Goal: Task Accomplishment & Management: Use online tool/utility

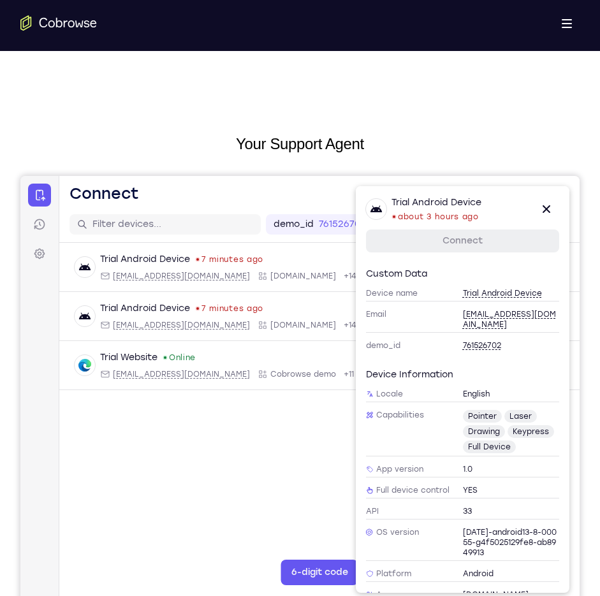
scroll to position [140, 0]
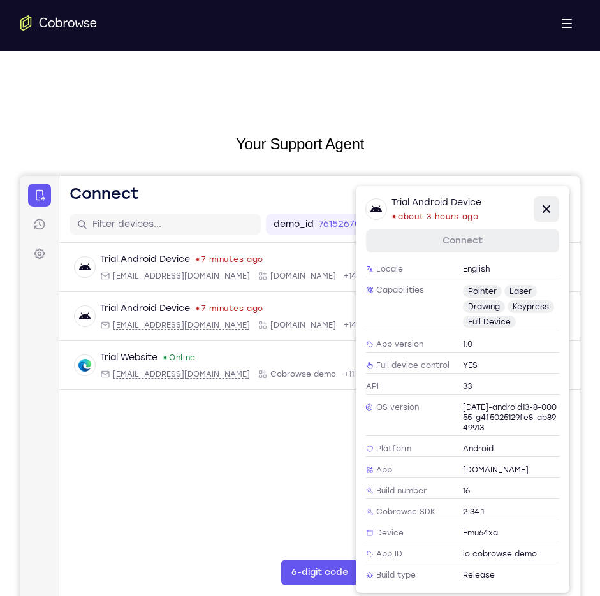
click at [546, 215] on icon at bounding box center [546, 208] width 15 height 15
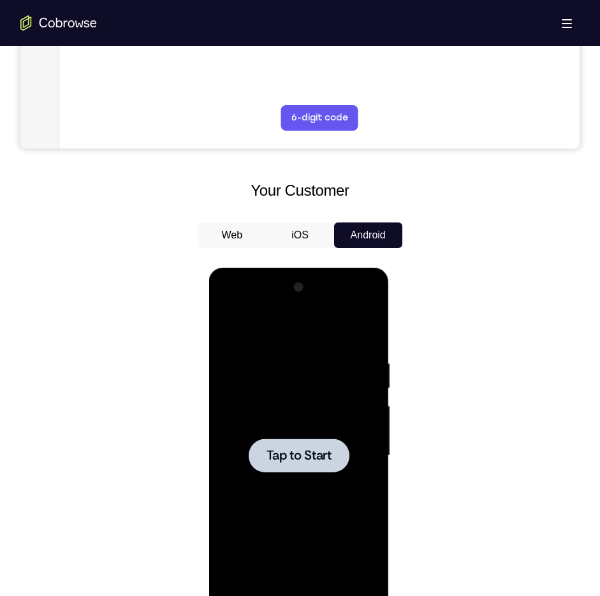
scroll to position [456, 0]
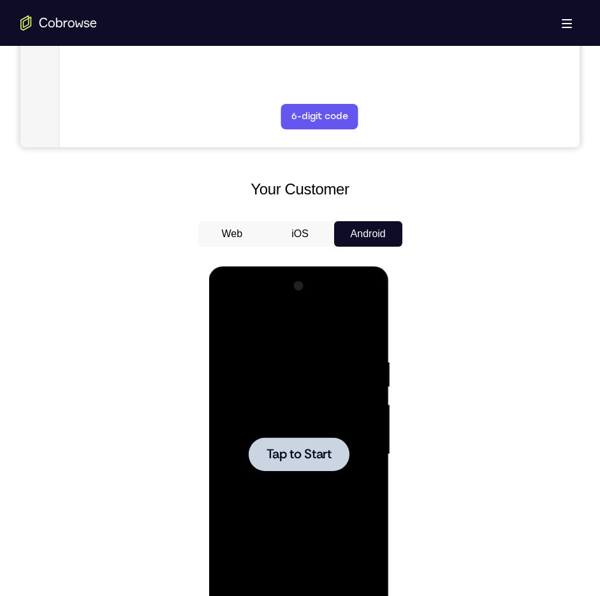
click at [302, 463] on div at bounding box center [299, 454] width 101 height 34
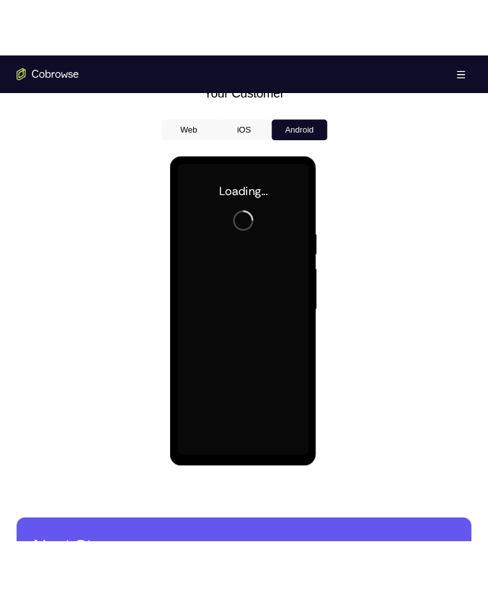
scroll to position [586, 0]
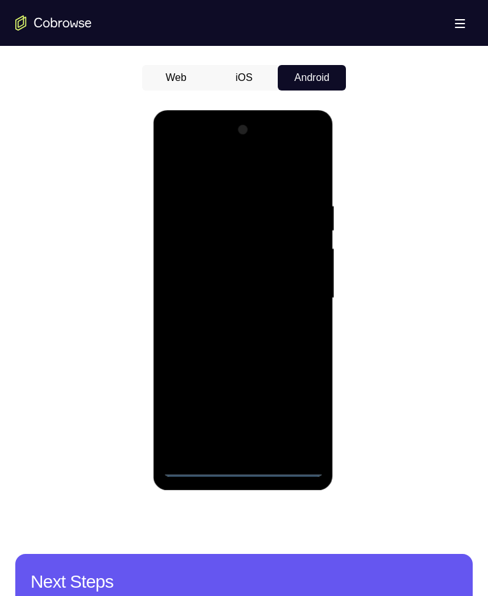
click at [239, 468] on div at bounding box center [243, 298] width 161 height 357
click at [294, 410] on div at bounding box center [243, 298] width 161 height 357
click at [182, 144] on div at bounding box center [243, 298] width 161 height 357
click at [296, 283] on div at bounding box center [243, 298] width 161 height 357
click at [231, 325] on div at bounding box center [243, 298] width 161 height 357
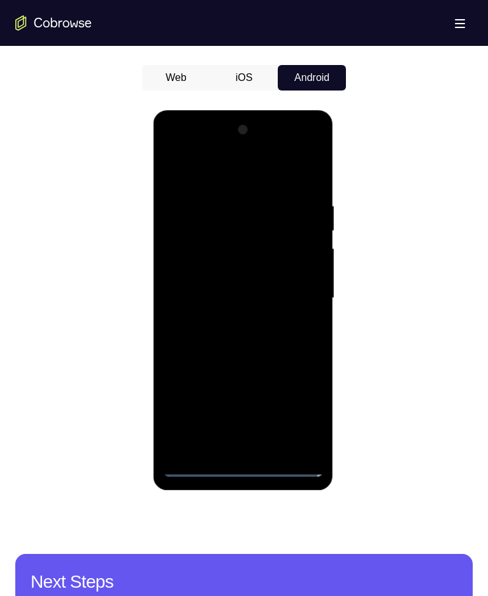
click at [250, 286] on div at bounding box center [243, 298] width 161 height 357
click at [240, 275] on div at bounding box center [243, 298] width 161 height 357
click at [239, 301] on div at bounding box center [243, 298] width 161 height 357
click at [277, 336] on div at bounding box center [243, 298] width 161 height 357
click at [265, 345] on div at bounding box center [243, 298] width 161 height 357
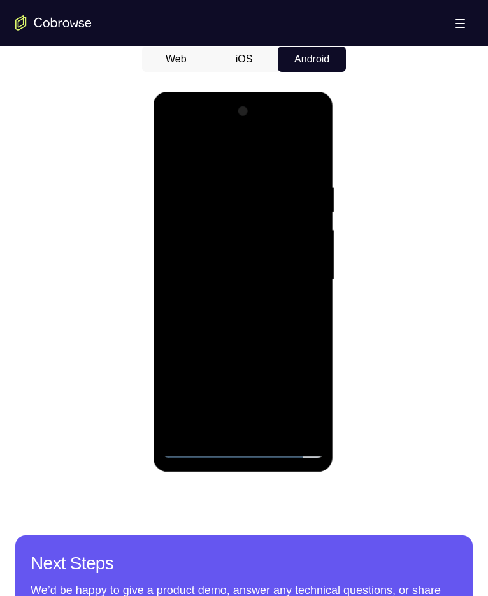
scroll to position [607, 0]
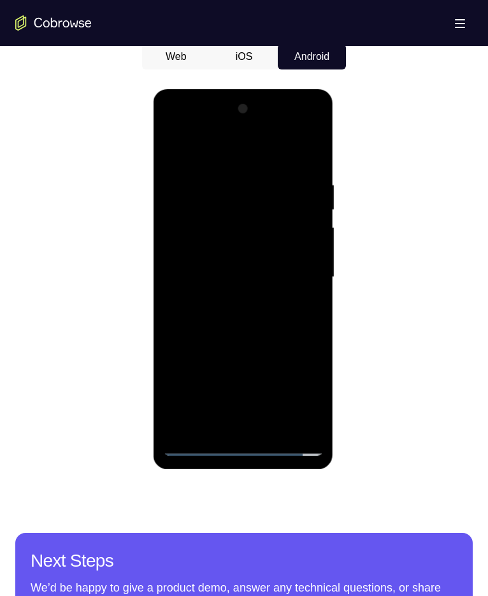
click at [261, 331] on div at bounding box center [243, 277] width 161 height 357
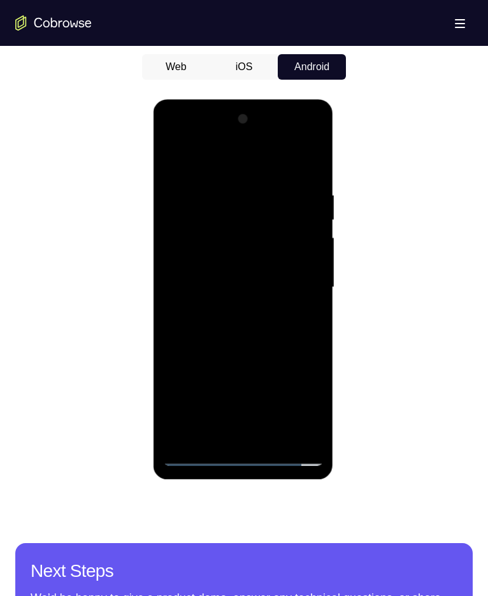
scroll to position [597, 0]
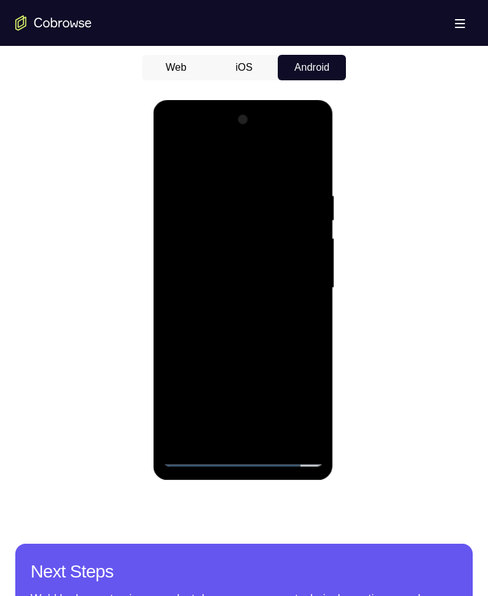
click at [310, 344] on div at bounding box center [243, 288] width 161 height 357
click at [170, 342] on div at bounding box center [243, 288] width 161 height 357
click at [315, 249] on div at bounding box center [243, 288] width 161 height 357
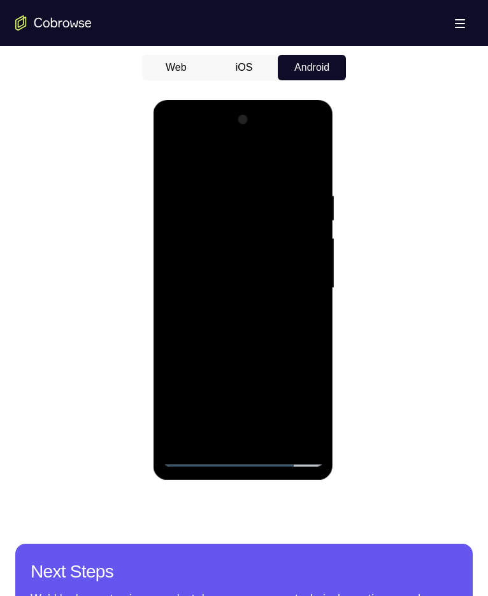
click at [315, 249] on div at bounding box center [243, 288] width 161 height 357
click at [271, 434] on div at bounding box center [243, 288] width 161 height 357
click at [245, 356] on div at bounding box center [243, 288] width 161 height 357
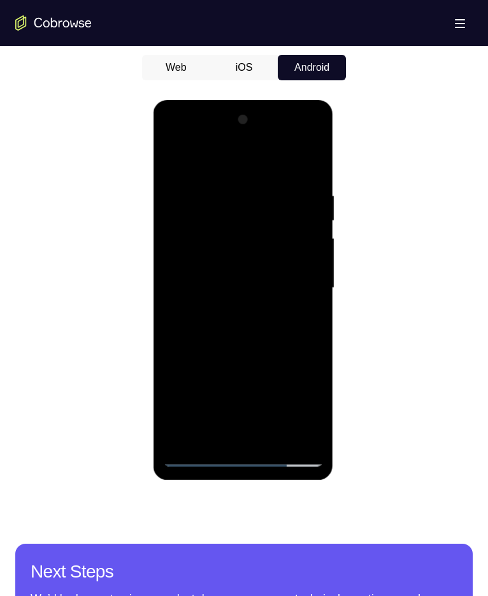
click at [264, 288] on div at bounding box center [243, 288] width 161 height 357
click at [173, 157] on div at bounding box center [243, 288] width 161 height 357
click at [246, 314] on div at bounding box center [243, 288] width 161 height 357
click at [261, 376] on div at bounding box center [243, 288] width 161 height 357
click at [298, 374] on div at bounding box center [243, 288] width 161 height 357
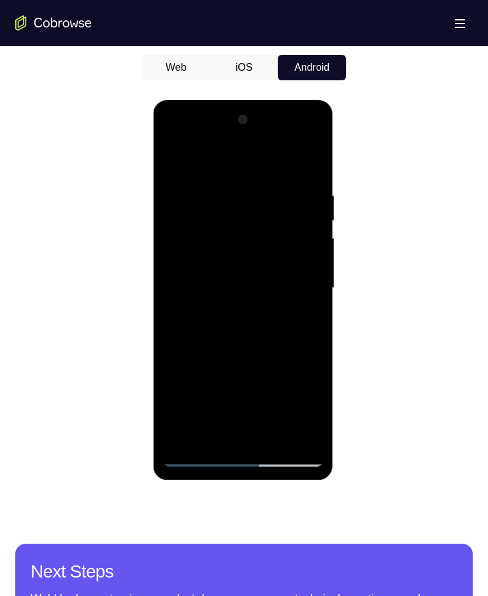
click at [263, 235] on div at bounding box center [243, 288] width 161 height 357
click at [298, 342] on div at bounding box center [243, 288] width 161 height 357
click at [170, 166] on div at bounding box center [243, 288] width 161 height 357
click at [175, 161] on div at bounding box center [243, 288] width 161 height 357
click at [224, 189] on div at bounding box center [243, 288] width 161 height 357
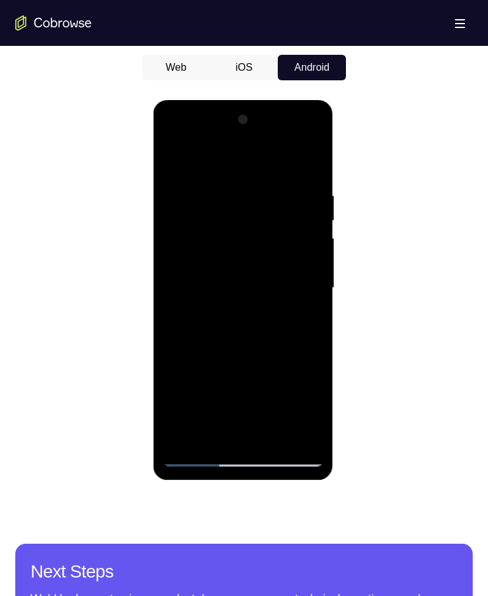
click at [297, 303] on div at bounding box center [243, 288] width 161 height 357
click at [173, 304] on div at bounding box center [243, 288] width 161 height 357
click at [210, 433] on div at bounding box center [243, 288] width 161 height 357
click at [196, 453] on div at bounding box center [243, 288] width 161 height 357
click at [303, 431] on div at bounding box center [243, 288] width 161 height 357
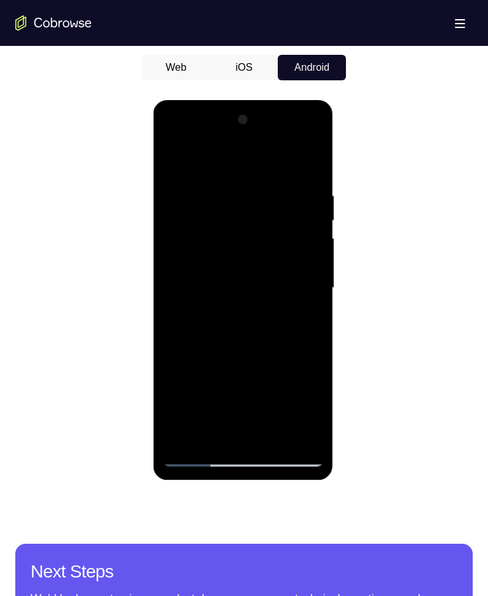
click at [307, 164] on div at bounding box center [243, 288] width 161 height 357
click at [273, 434] on div at bounding box center [243, 288] width 161 height 357
click at [249, 317] on div at bounding box center [243, 288] width 161 height 357
click at [216, 433] on div at bounding box center [243, 288] width 161 height 357
click at [194, 320] on div at bounding box center [243, 288] width 161 height 357
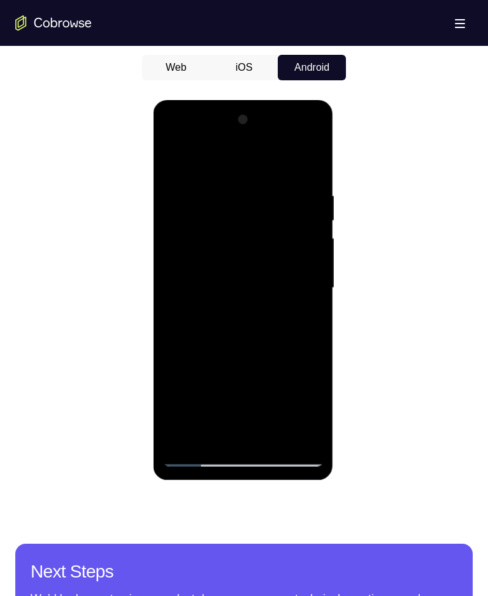
click at [193, 320] on div at bounding box center [243, 288] width 161 height 357
click at [174, 163] on div at bounding box center [243, 288] width 161 height 357
click at [219, 277] on div at bounding box center [243, 288] width 161 height 357
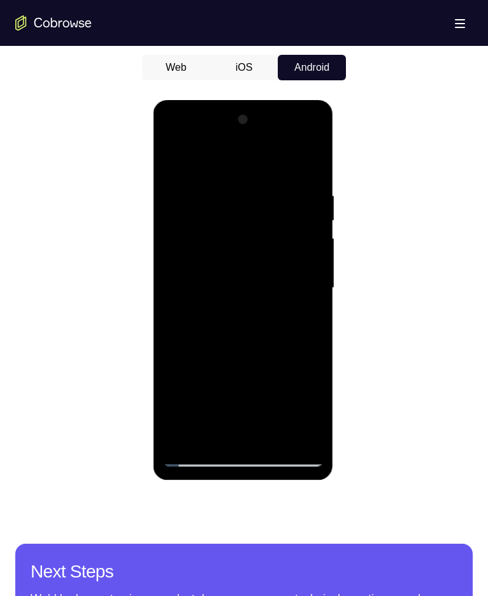
click at [207, 431] on div at bounding box center [243, 288] width 161 height 357
click at [196, 267] on div at bounding box center [243, 288] width 161 height 357
click at [310, 272] on div at bounding box center [243, 288] width 161 height 357
click at [254, 182] on div at bounding box center [243, 288] width 161 height 357
click at [218, 363] on div at bounding box center [243, 288] width 161 height 357
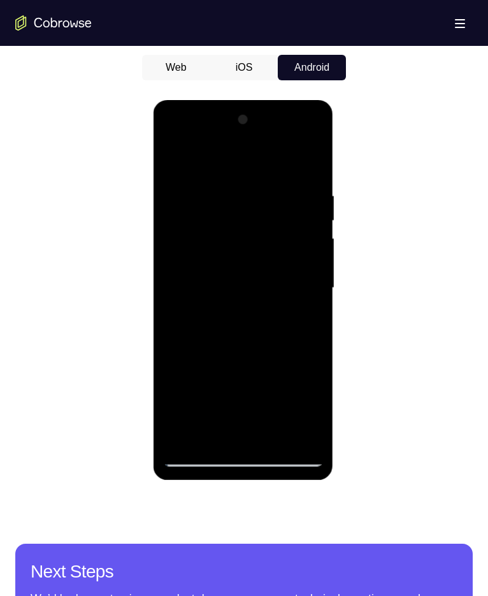
click at [273, 150] on div at bounding box center [243, 288] width 161 height 357
click at [257, 187] on div at bounding box center [243, 288] width 161 height 357
click at [205, 408] on div at bounding box center [243, 288] width 161 height 357
click at [230, 407] on div at bounding box center [243, 288] width 161 height 357
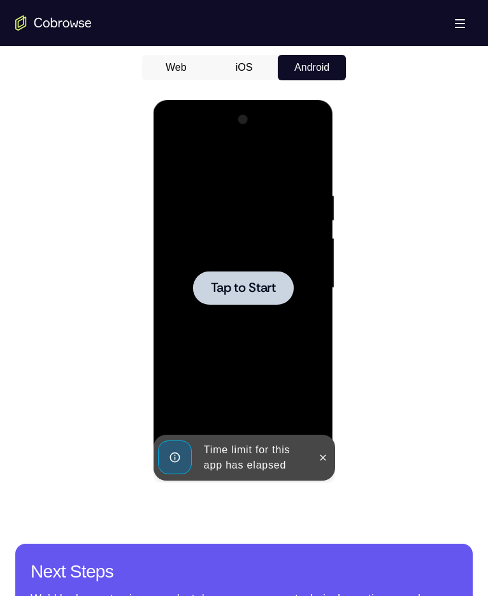
click at [227, 302] on div at bounding box center [243, 288] width 101 height 34
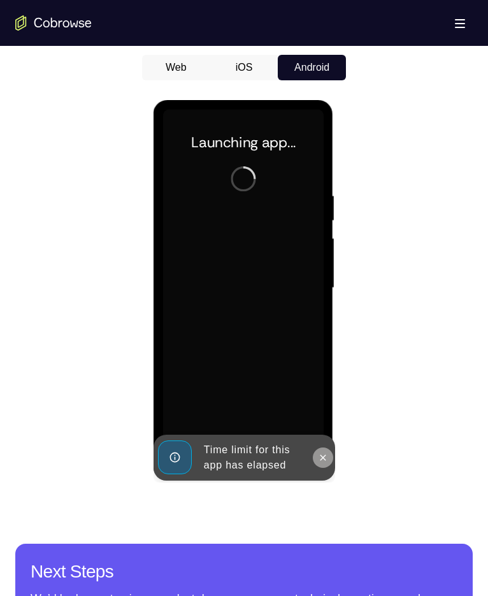
click at [324, 458] on icon at bounding box center [322, 458] width 10 height 10
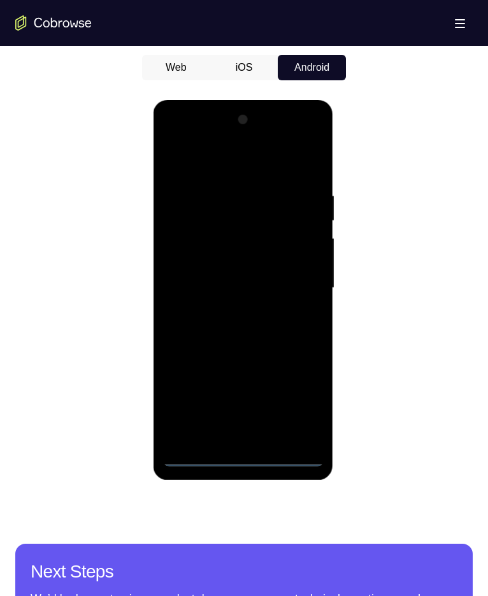
click at [240, 451] on div at bounding box center [243, 288] width 161 height 357
click at [241, 457] on div at bounding box center [243, 288] width 161 height 357
click at [287, 398] on div at bounding box center [243, 288] width 161 height 357
click at [296, 400] on div at bounding box center [243, 288] width 161 height 357
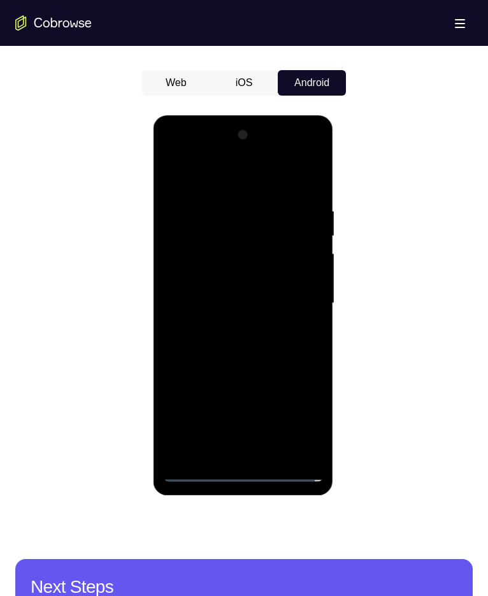
click at [193, 143] on div at bounding box center [243, 303] width 161 height 357
click at [189, 149] on div at bounding box center [243, 303] width 161 height 357
click at [302, 289] on div at bounding box center [243, 303] width 161 height 357
click at [231, 326] on div at bounding box center [243, 303] width 161 height 357
click at [253, 289] on div at bounding box center [243, 303] width 161 height 357
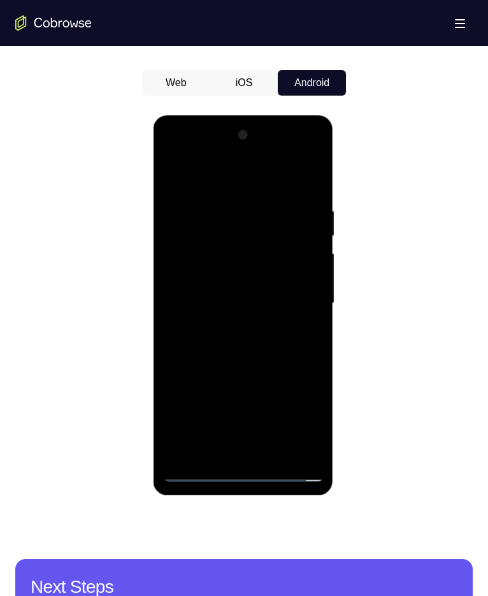
click at [246, 282] on div at bounding box center [243, 303] width 161 height 357
click at [203, 309] on div at bounding box center [243, 303] width 161 height 357
click at [228, 349] on div at bounding box center [243, 303] width 161 height 357
click at [228, 346] on div at bounding box center [243, 303] width 161 height 357
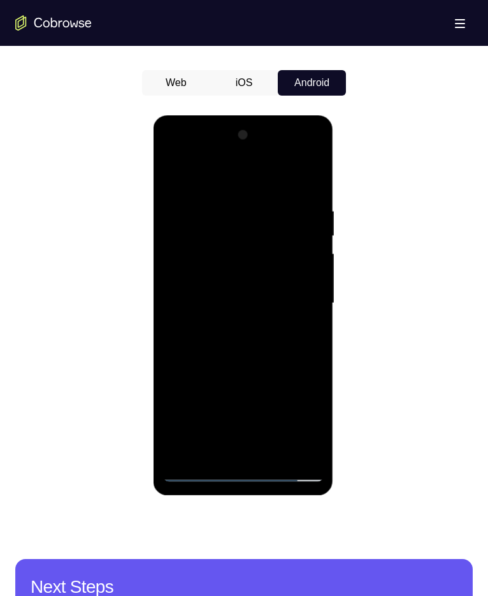
click at [270, 454] on div at bounding box center [243, 303] width 161 height 357
click at [263, 351] on div at bounding box center [243, 303] width 161 height 357
click at [280, 449] on div at bounding box center [243, 303] width 161 height 357
click at [244, 374] on div at bounding box center [243, 303] width 161 height 357
click at [246, 300] on div at bounding box center [243, 303] width 161 height 357
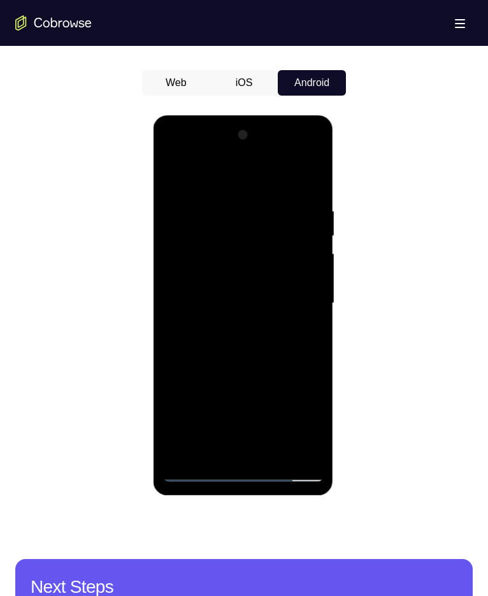
click at [204, 449] on div at bounding box center [243, 303] width 161 height 357
click at [219, 254] on div at bounding box center [243, 303] width 161 height 357
click at [303, 187] on div at bounding box center [243, 303] width 161 height 357
click at [239, 358] on div at bounding box center [243, 303] width 161 height 357
click at [234, 182] on div at bounding box center [243, 303] width 161 height 357
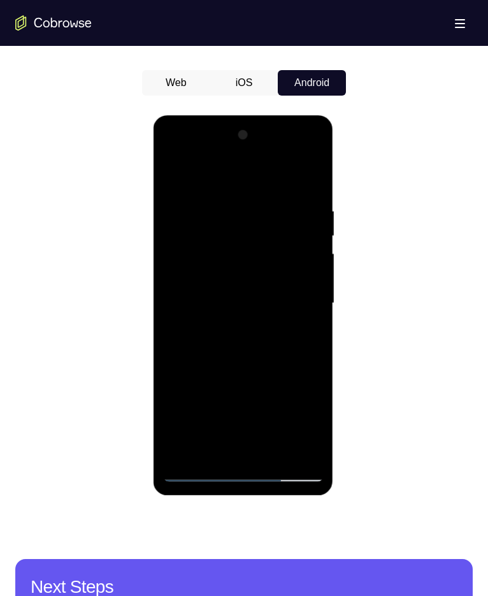
click at [271, 219] on div at bounding box center [243, 303] width 161 height 357
click at [215, 446] on div at bounding box center [243, 303] width 161 height 357
click at [194, 179] on div at bounding box center [243, 303] width 161 height 357
click at [182, 212] on div at bounding box center [243, 303] width 161 height 357
click at [309, 185] on div at bounding box center [243, 303] width 161 height 357
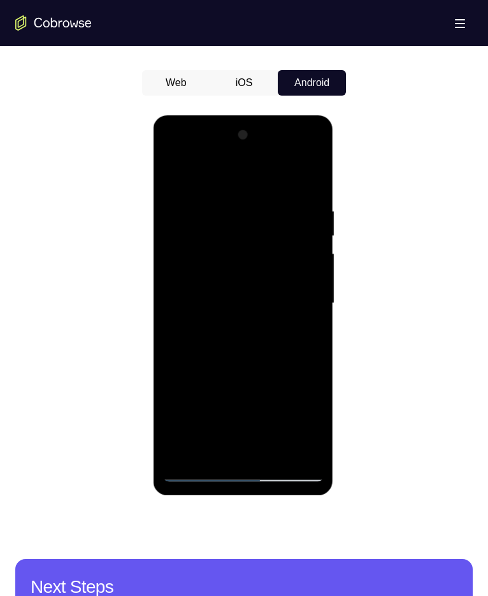
click at [279, 219] on div at bounding box center [243, 303] width 161 height 357
click at [169, 176] on div at bounding box center [243, 303] width 161 height 357
click at [236, 351] on div at bounding box center [243, 303] width 161 height 357
click at [216, 446] on div at bounding box center [243, 303] width 161 height 357
click at [309, 427] on div at bounding box center [243, 303] width 161 height 357
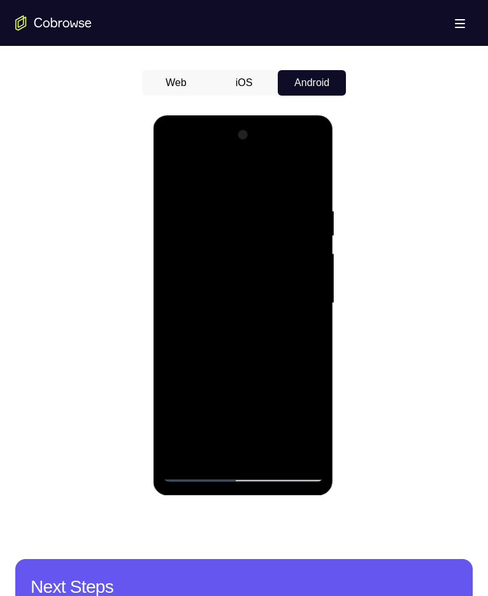
click at [309, 427] on div at bounding box center [243, 303] width 161 height 357
click at [300, 336] on div at bounding box center [243, 303] width 161 height 357
click at [175, 176] on div at bounding box center [243, 303] width 161 height 357
click at [229, 329] on div at bounding box center [243, 303] width 161 height 357
click at [204, 425] on div at bounding box center [243, 303] width 161 height 357
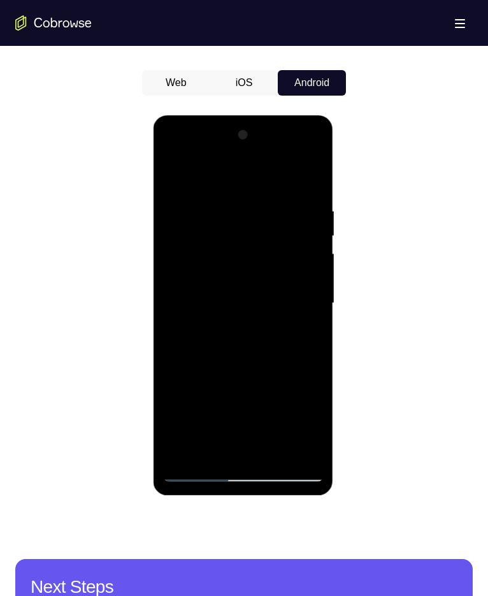
click at [219, 419] on div at bounding box center [243, 303] width 161 height 357
click at [215, 407] on div at bounding box center [243, 303] width 161 height 357
click at [204, 449] on div at bounding box center [243, 303] width 161 height 357
click at [171, 173] on div at bounding box center [243, 303] width 161 height 357
click at [229, 382] on div at bounding box center [243, 303] width 161 height 357
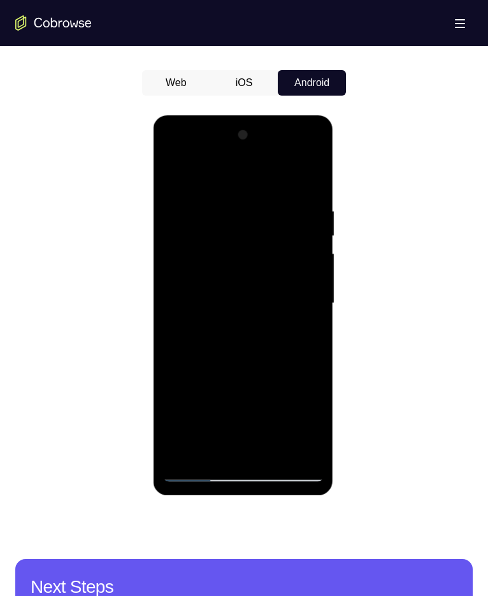
click at [217, 447] on div at bounding box center [243, 303] width 161 height 357
click at [296, 334] on div at bounding box center [243, 303] width 161 height 357
click at [307, 334] on div at bounding box center [243, 303] width 161 height 357
click at [191, 332] on div at bounding box center [243, 303] width 161 height 357
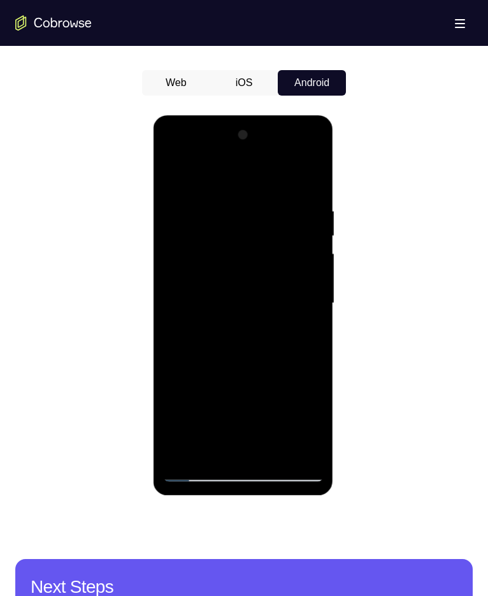
click at [307, 425] on div at bounding box center [243, 303] width 161 height 357
click at [166, 178] on div at bounding box center [243, 303] width 161 height 357
click at [233, 410] on div at bounding box center [243, 303] width 161 height 357
click at [240, 420] on div at bounding box center [243, 303] width 161 height 357
click at [261, 423] on div at bounding box center [243, 303] width 161 height 357
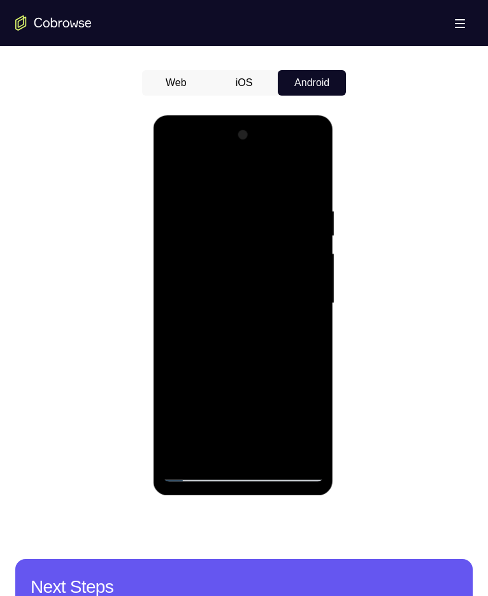
click at [214, 402] on div at bounding box center [243, 303] width 161 height 357
click at [170, 175] on div at bounding box center [243, 303] width 161 height 357
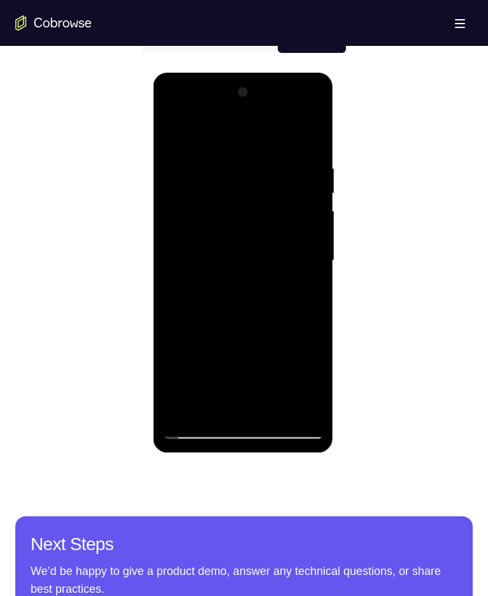
scroll to position [625, 0]
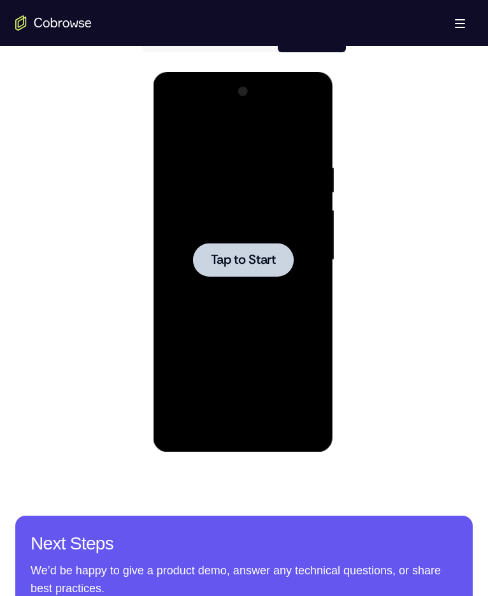
click at [201, 245] on div at bounding box center [243, 260] width 101 height 34
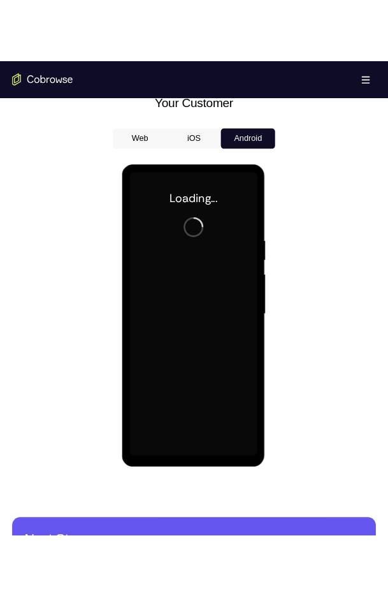
scroll to position [566, 0]
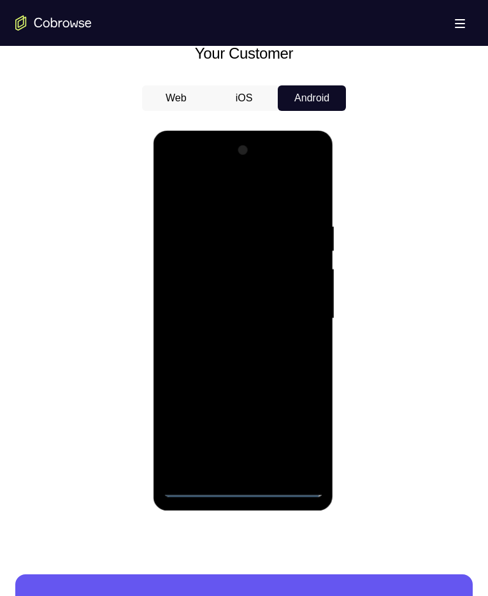
click at [240, 481] on div at bounding box center [243, 318] width 161 height 357
click at [244, 488] on div at bounding box center [243, 318] width 161 height 357
click at [303, 437] on div at bounding box center [243, 318] width 161 height 357
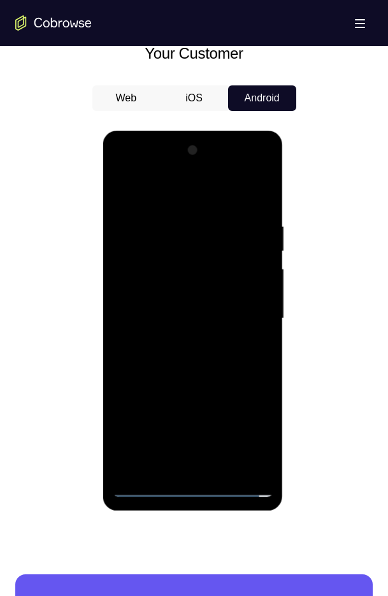
click at [142, 171] on div at bounding box center [193, 318] width 161 height 357
click at [245, 315] on div at bounding box center [193, 318] width 161 height 357
click at [178, 331] on div at bounding box center [193, 318] width 161 height 357
click at [178, 342] on div at bounding box center [193, 318] width 161 height 357
click at [173, 308] on div at bounding box center [193, 318] width 161 height 357
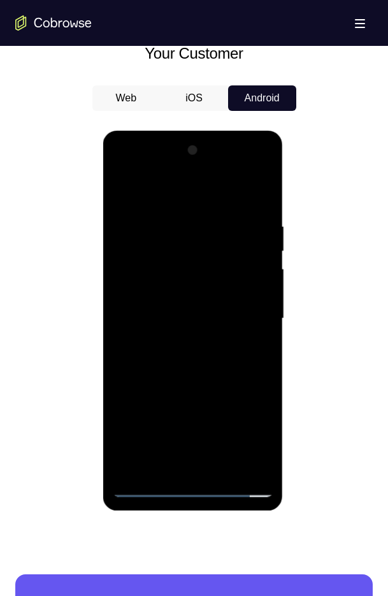
click at [170, 289] on div at bounding box center [193, 318] width 161 height 357
click at [179, 316] on div at bounding box center [193, 318] width 161 height 357
click at [217, 320] on div at bounding box center [193, 318] width 161 height 357
click at [215, 365] on div at bounding box center [193, 318] width 161 height 357
click at [215, 324] on div at bounding box center [193, 318] width 161 height 357
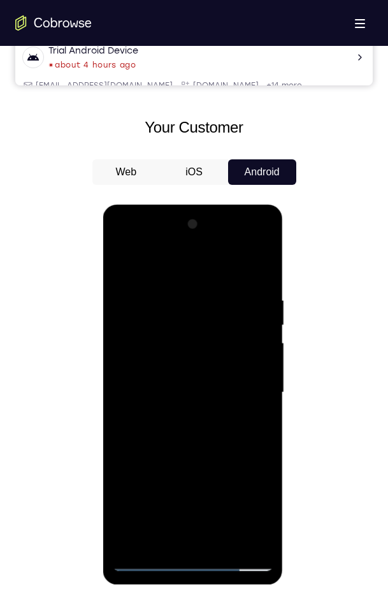
scroll to position [558, 0]
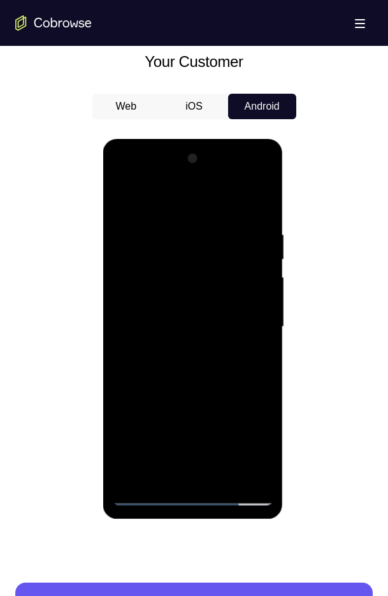
click at [230, 379] on div at bounding box center [193, 327] width 161 height 357
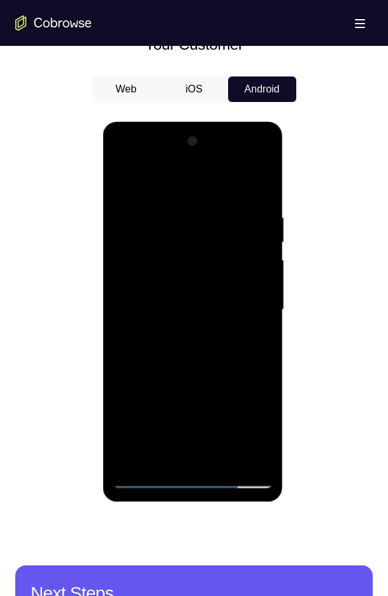
scroll to position [579, 0]
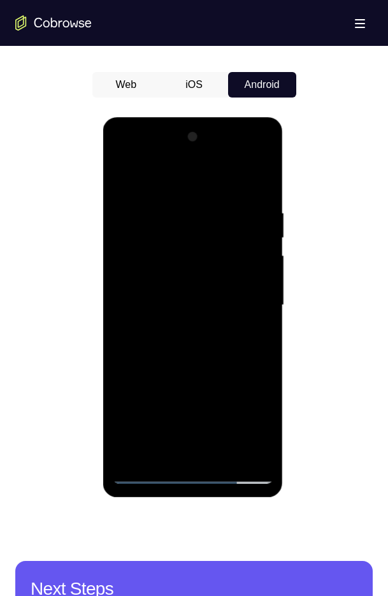
click at [265, 365] on div at bounding box center [193, 305] width 161 height 357
click at [266, 439] on div at bounding box center [193, 305] width 161 height 357
click at [267, 363] on div at bounding box center [193, 305] width 161 height 357
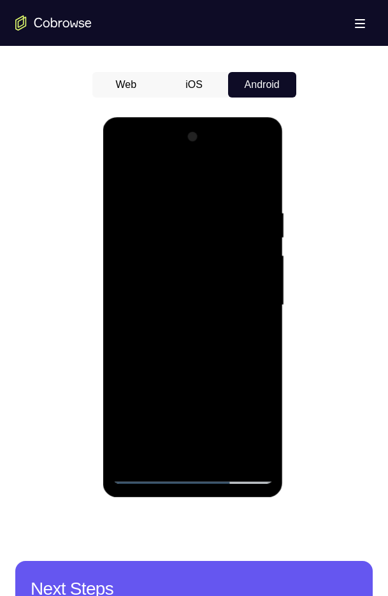
click at [178, 214] on div at bounding box center [193, 305] width 161 height 357
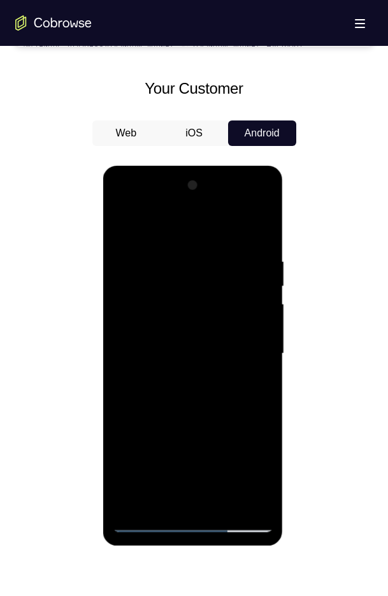
scroll to position [529, 0]
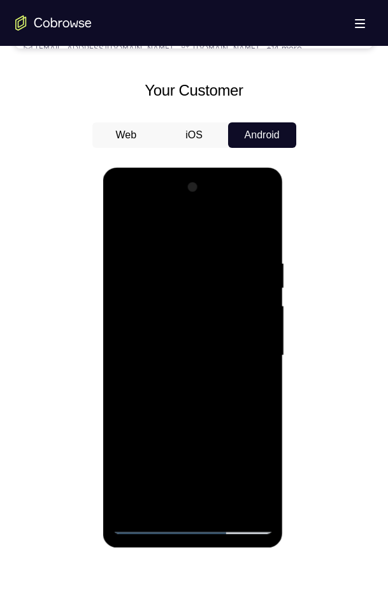
drag, startPoint x: 193, startPoint y: 161, endPoint x: 193, endPoint y: 150, distance: 11.5
click at [193, 168] on html "Online web based iOS Simulators and Android Emulators. Run iPhone, iPad, Mobile…" at bounding box center [194, 359] width 182 height 382
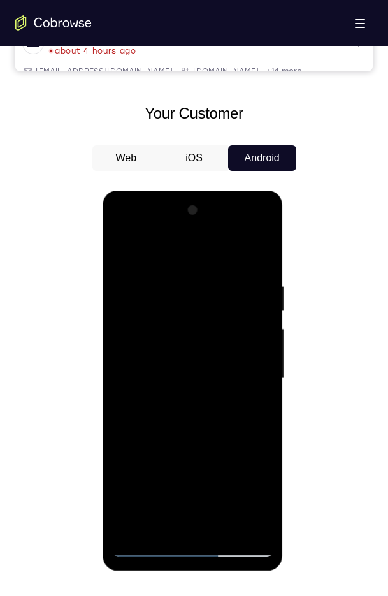
scroll to position [505, 0]
click at [249, 385] on div at bounding box center [193, 379] width 161 height 357
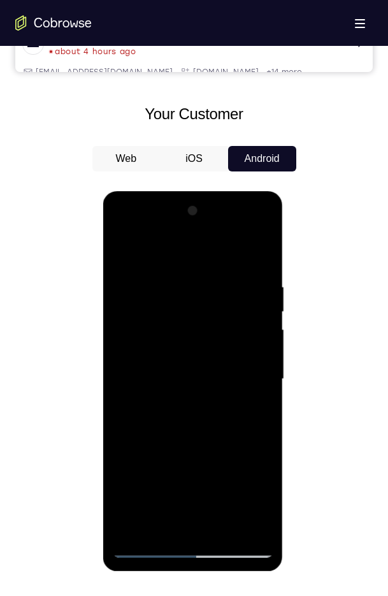
click at [244, 390] on div at bounding box center [193, 379] width 161 height 357
click at [241, 395] on div at bounding box center [193, 379] width 161 height 357
click at [258, 251] on div at bounding box center [193, 379] width 161 height 357
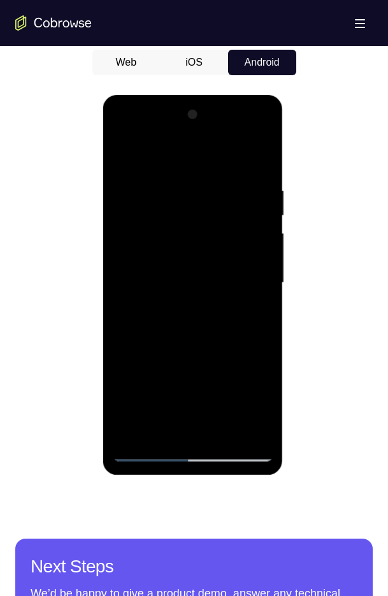
scroll to position [598, 0]
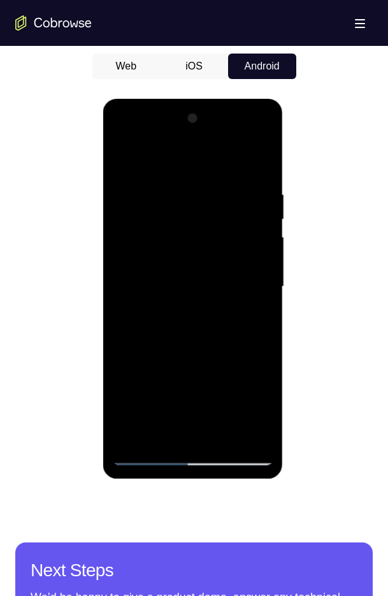
click at [142, 454] on div at bounding box center [193, 286] width 161 height 357
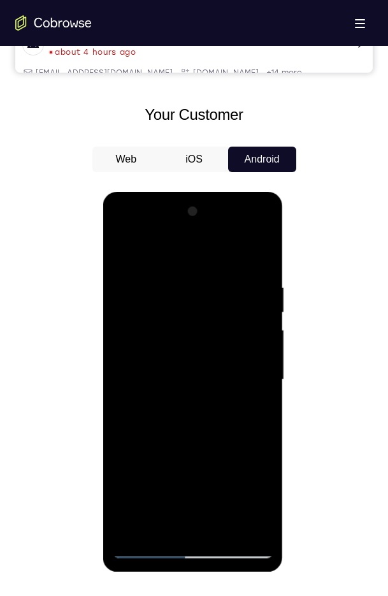
scroll to position [506, 0]
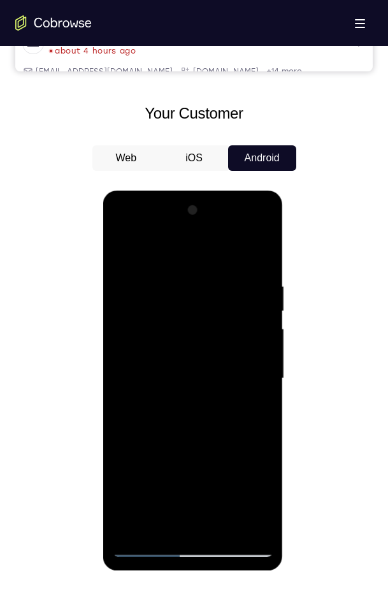
click at [258, 256] on div at bounding box center [193, 378] width 161 height 357
click at [120, 229] on div at bounding box center [193, 378] width 161 height 357
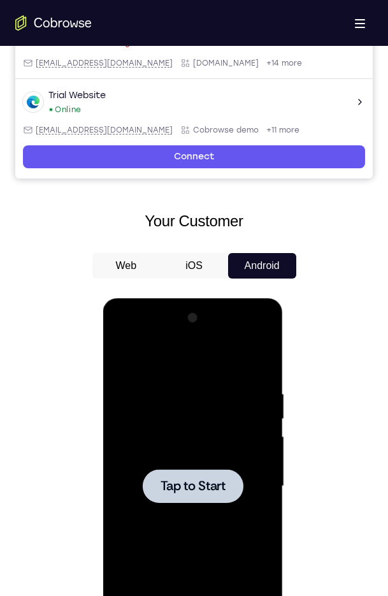
scroll to position [556, 0]
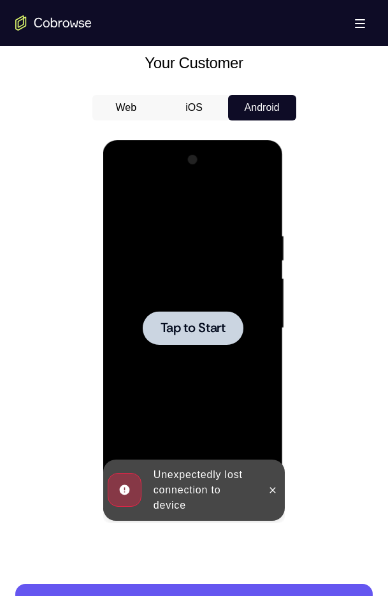
click at [212, 358] on div at bounding box center [193, 328] width 161 height 357
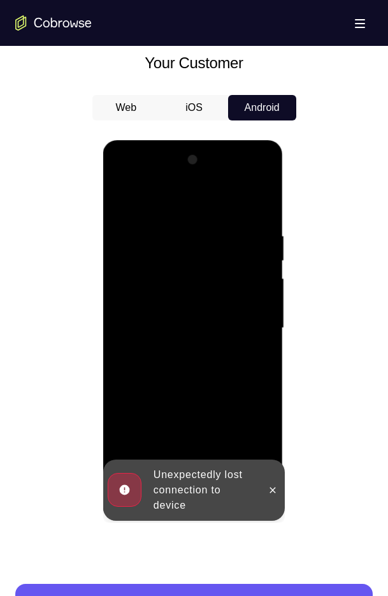
scroll to position [0, 0]
click at [273, 488] on icon at bounding box center [273, 490] width 10 height 10
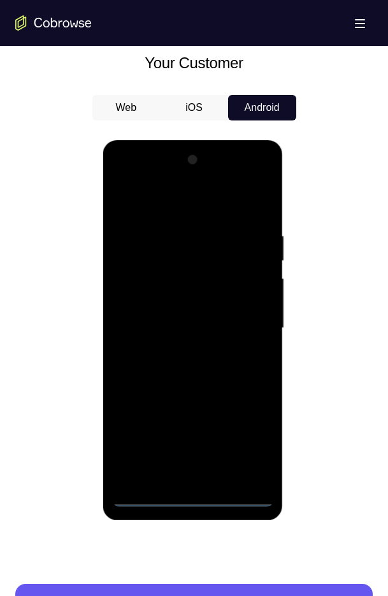
scroll to position [608, 0]
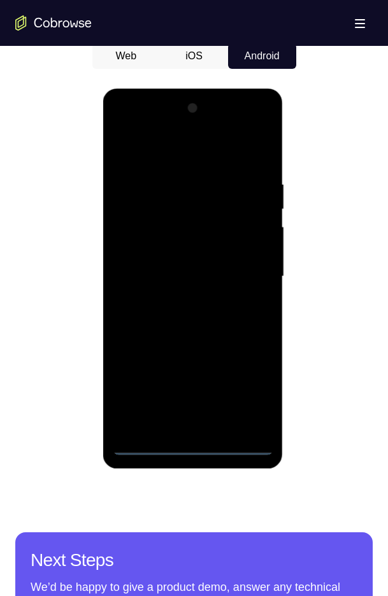
click at [200, 444] on div at bounding box center [193, 276] width 161 height 357
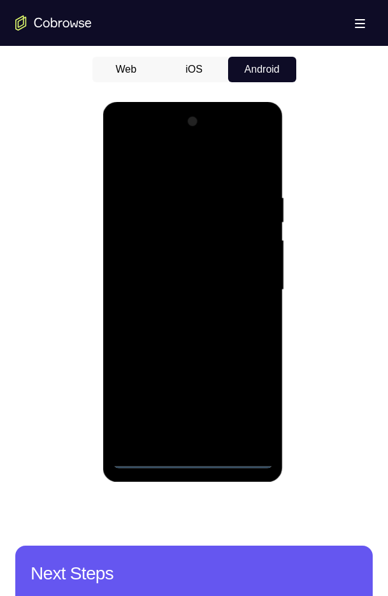
scroll to position [594, 0]
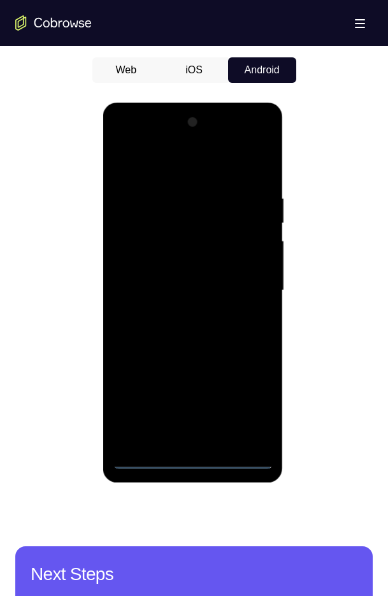
click at [247, 407] on div at bounding box center [193, 290] width 161 height 357
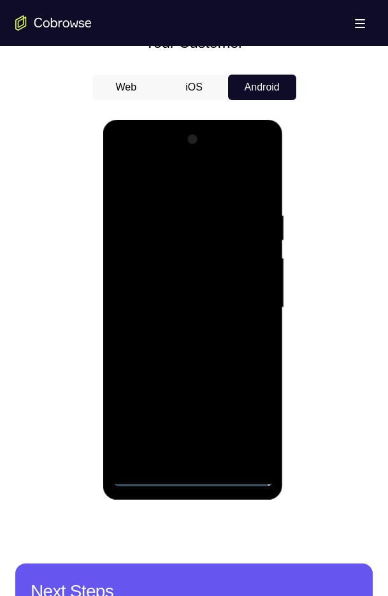
click at [142, 161] on div at bounding box center [193, 307] width 161 height 357
click at [124, 159] on div at bounding box center [193, 307] width 161 height 357
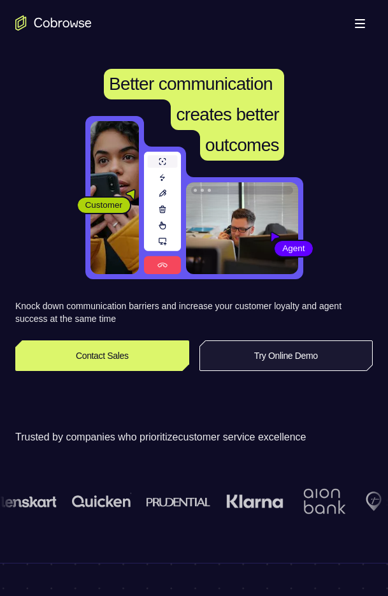
click at [279, 363] on link "Try Online Demo" at bounding box center [287, 355] width 174 height 31
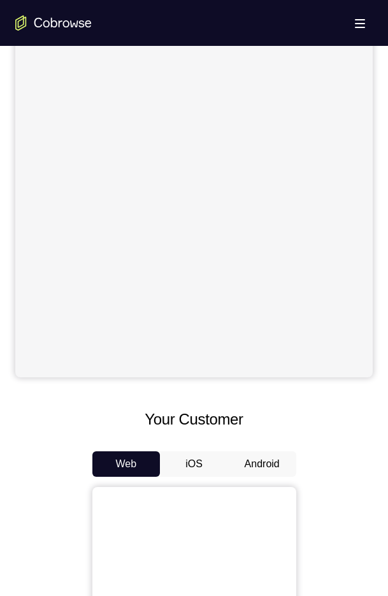
click at [248, 472] on button "Android" at bounding box center [262, 463] width 68 height 25
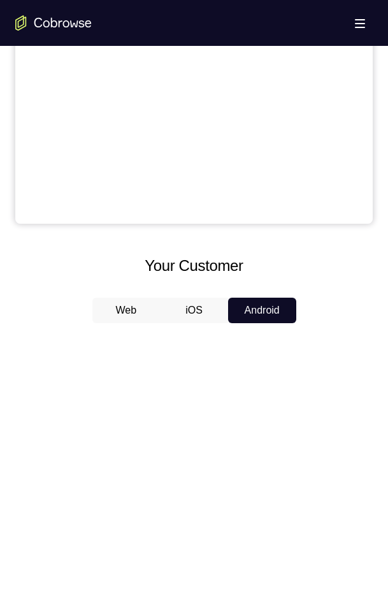
scroll to position [356, 0]
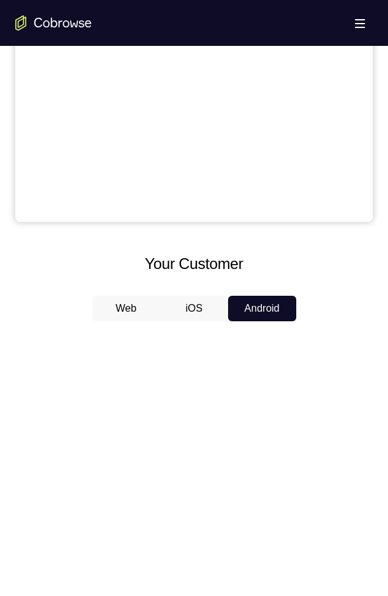
click at [200, 306] on button "iOS" at bounding box center [194, 308] width 68 height 25
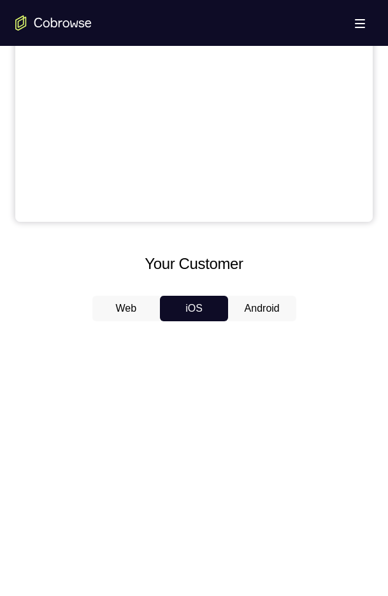
click at [258, 312] on button "Android" at bounding box center [262, 308] width 68 height 25
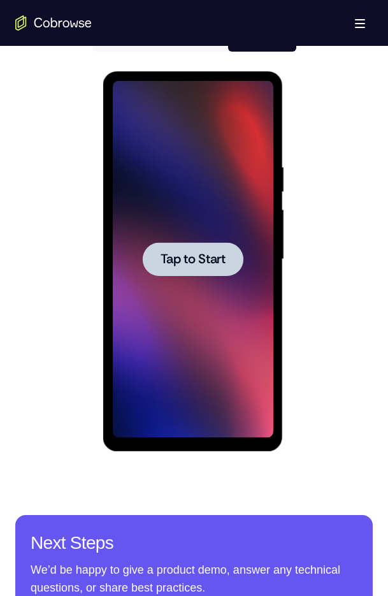
scroll to position [0, 0]
click at [180, 256] on span "Tap to Start" at bounding box center [193, 259] width 65 height 13
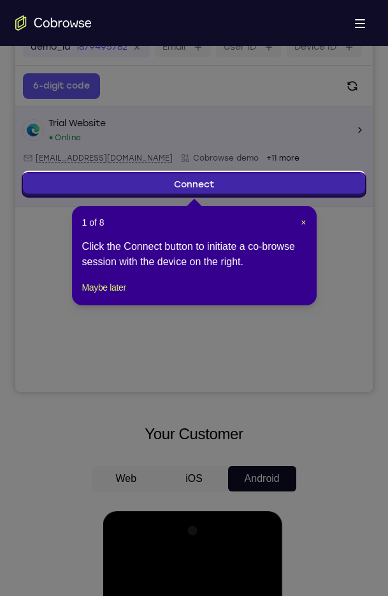
scroll to position [188, 0]
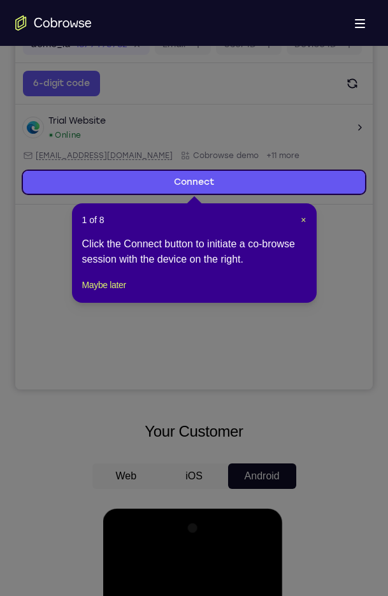
click at [307, 224] on div "1 of 8 × Click the Connect button to initiate a co-browse session with the devi…" at bounding box center [194, 252] width 245 height 99
click at [303, 221] on span "×" at bounding box center [303, 220] width 5 height 10
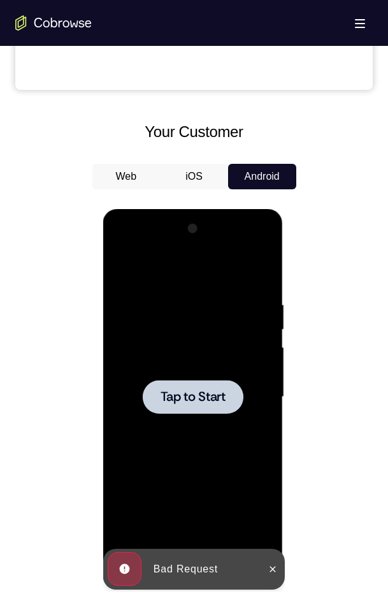
scroll to position [496, 0]
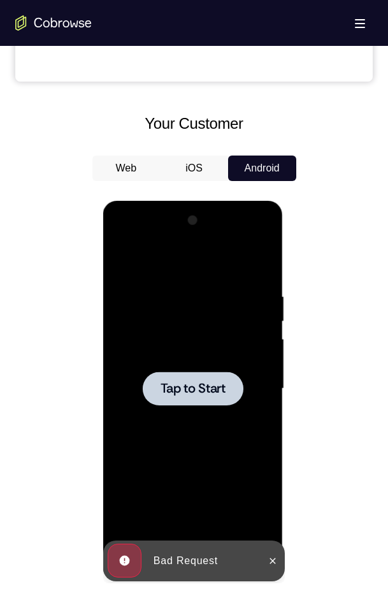
click at [202, 421] on div at bounding box center [193, 388] width 161 height 357
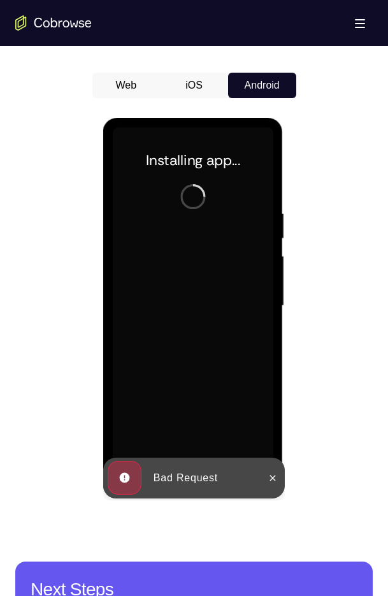
scroll to position [579, 0]
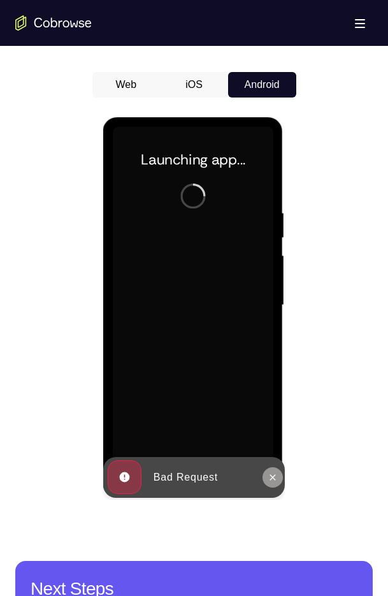
click at [272, 478] on icon at bounding box center [273, 477] width 6 height 6
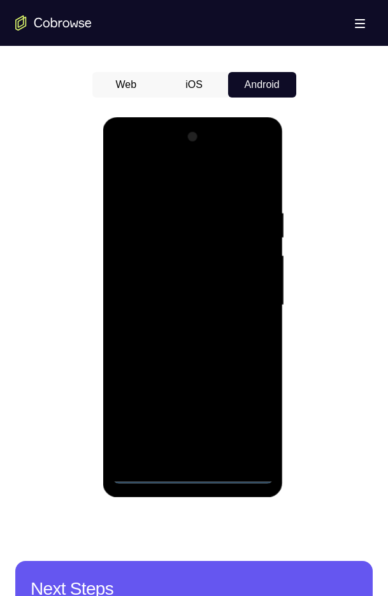
click at [191, 471] on div at bounding box center [193, 305] width 161 height 357
click at [238, 421] on div at bounding box center [193, 305] width 161 height 357
click at [133, 158] on div at bounding box center [193, 305] width 161 height 357
click at [249, 293] on div at bounding box center [193, 305] width 161 height 357
click at [180, 324] on div at bounding box center [193, 305] width 161 height 357
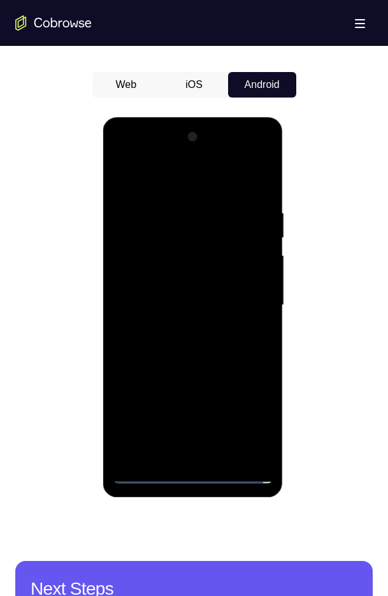
click at [179, 280] on div at bounding box center [193, 305] width 161 height 357
click at [157, 297] on div at bounding box center [193, 305] width 161 height 357
click at [147, 477] on div at bounding box center [193, 305] width 161 height 357
click at [190, 273] on div at bounding box center [193, 305] width 161 height 357
click at [228, 455] on div at bounding box center [193, 305] width 161 height 357
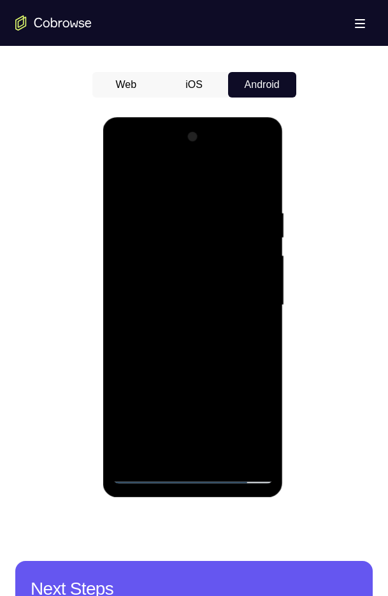
click at [200, 373] on div at bounding box center [193, 305] width 161 height 357
click at [214, 308] on div at bounding box center [193, 305] width 161 height 357
click at [210, 304] on div at bounding box center [193, 305] width 161 height 357
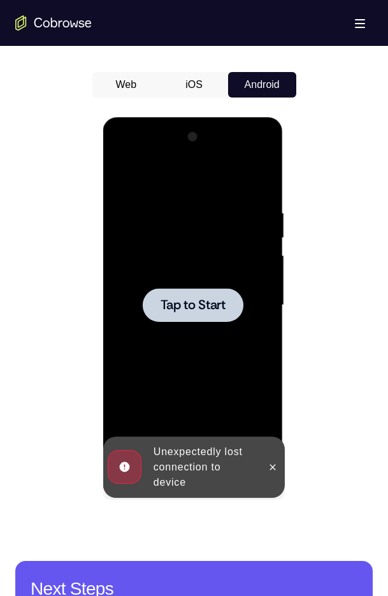
click at [210, 304] on span "Tap to Start" at bounding box center [193, 305] width 65 height 13
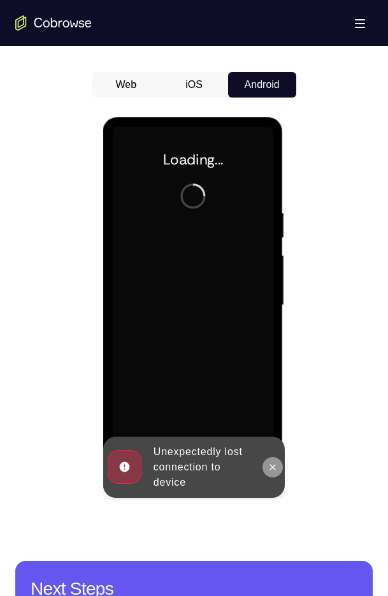
click at [268, 467] on icon at bounding box center [273, 467] width 10 height 10
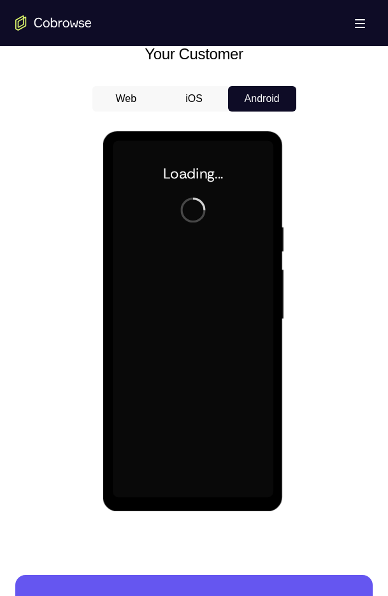
scroll to position [566, 0]
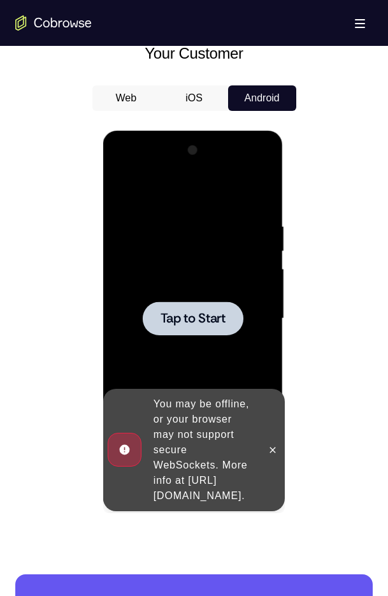
click at [182, 319] on span "Tap to Start" at bounding box center [193, 318] width 65 height 13
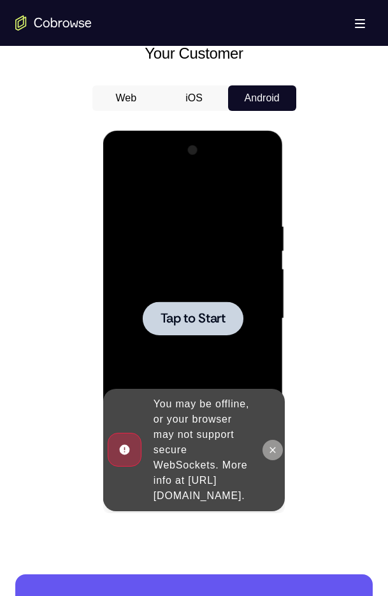
click at [274, 447] on icon at bounding box center [273, 450] width 6 height 6
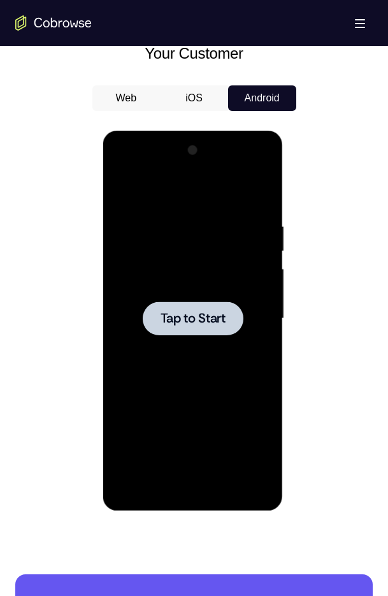
click at [180, 316] on span "Tap to Start" at bounding box center [193, 318] width 65 height 13
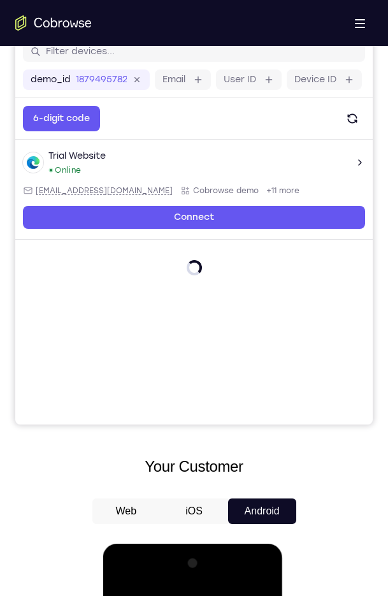
scroll to position [0, 0]
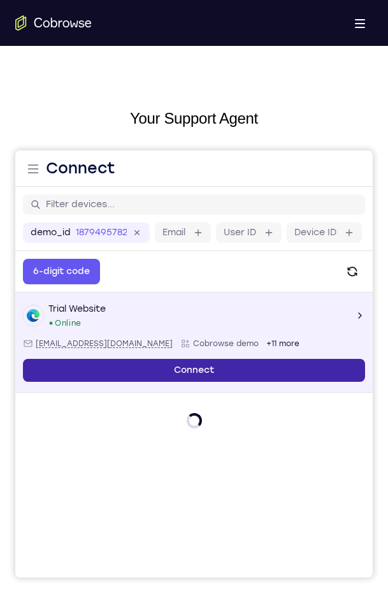
click at [274, 372] on link "Connect" at bounding box center [194, 370] width 342 height 23
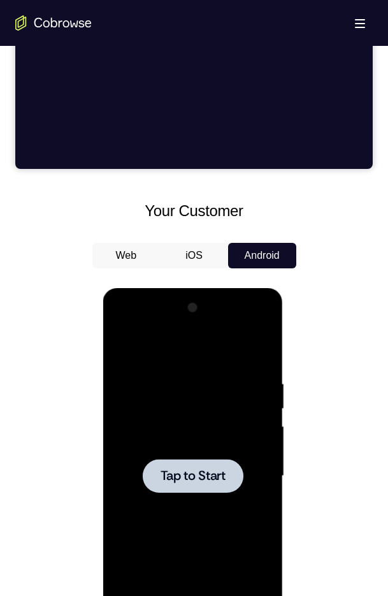
scroll to position [408, 0]
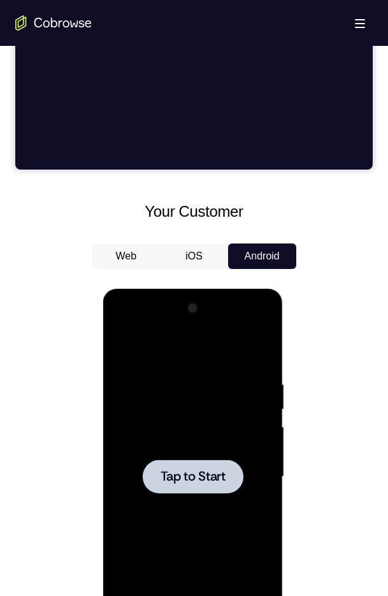
click at [182, 259] on button "iOS" at bounding box center [194, 256] width 68 height 25
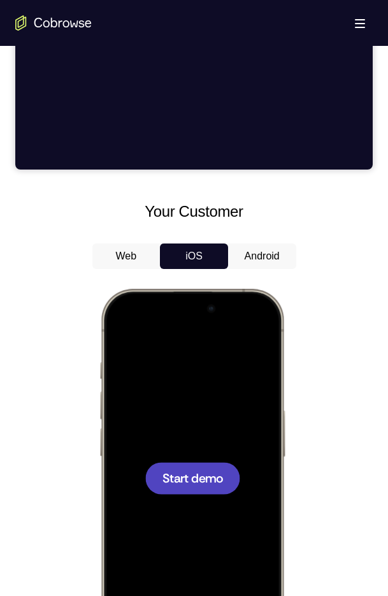
click at [190, 474] on span "Start demo" at bounding box center [192, 478] width 61 height 12
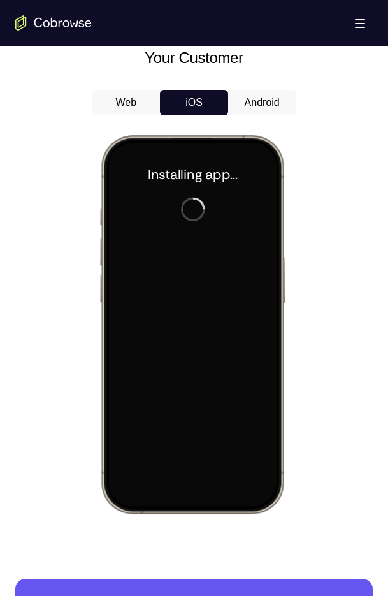
scroll to position [564, 0]
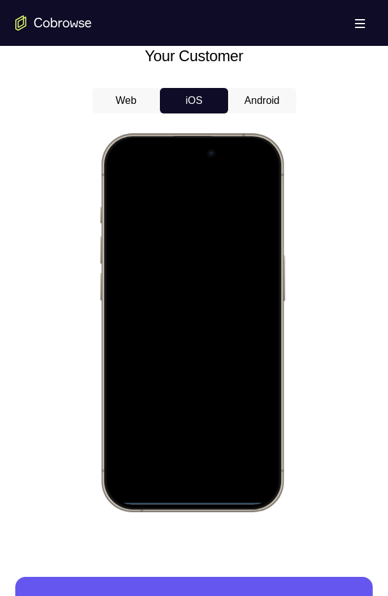
click at [178, 472] on div at bounding box center [192, 322] width 168 height 364
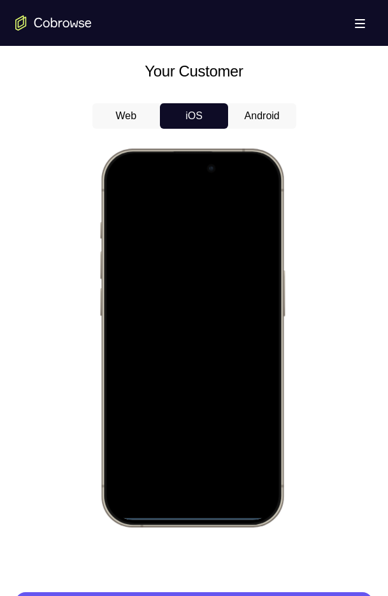
click at [174, 486] on div at bounding box center [192, 338] width 168 height 364
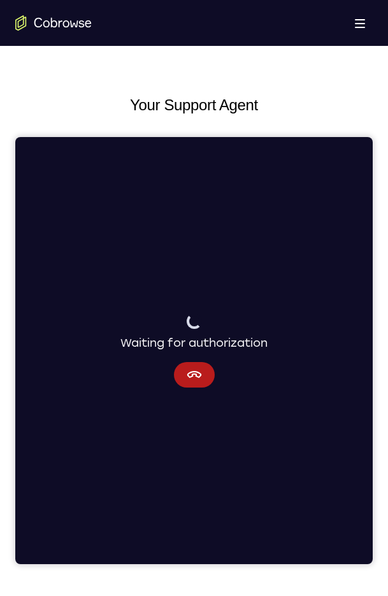
scroll to position [0, 0]
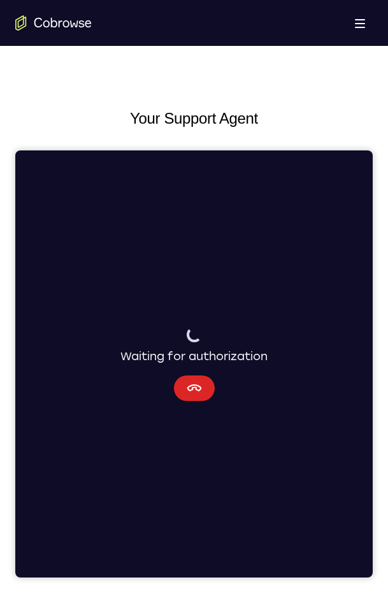
click at [192, 400] on button "Cancel" at bounding box center [194, 387] width 41 height 25
click at [191, 393] on icon "Cancel" at bounding box center [194, 388] width 15 height 15
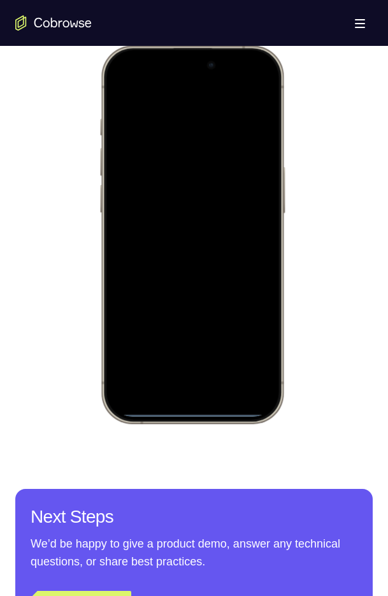
scroll to position [653, 0]
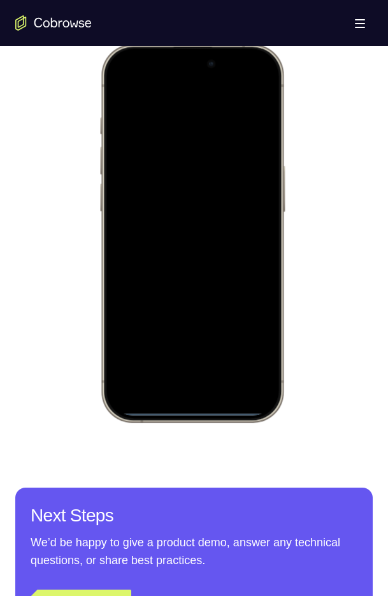
drag, startPoint x: 180, startPoint y: 411, endPoint x: 230, endPoint y: 315, distance: 108.1
click at [230, 315] on div at bounding box center [192, 233] width 168 height 364
drag, startPoint x: 182, startPoint y: 410, endPoint x: 217, endPoint y: 118, distance: 294.1
click at [217, 118] on div at bounding box center [192, 233] width 168 height 364
drag, startPoint x: 170, startPoint y: 410, endPoint x: 204, endPoint y: 193, distance: 220.0
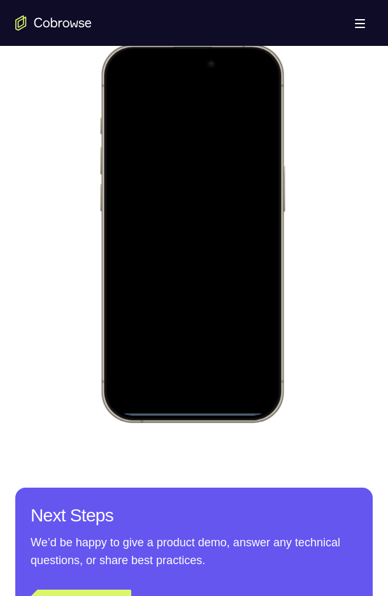
click at [204, 193] on div at bounding box center [192, 233] width 168 height 364
drag, startPoint x: 174, startPoint y: 411, endPoint x: 229, endPoint y: 49, distance: 365.6
click at [229, 49] on div at bounding box center [191, 233] width 187 height 379
click at [117, 93] on div at bounding box center [192, 233] width 168 height 364
drag, startPoint x: 259, startPoint y: 53, endPoint x: 223, endPoint y: 168, distance: 120.8
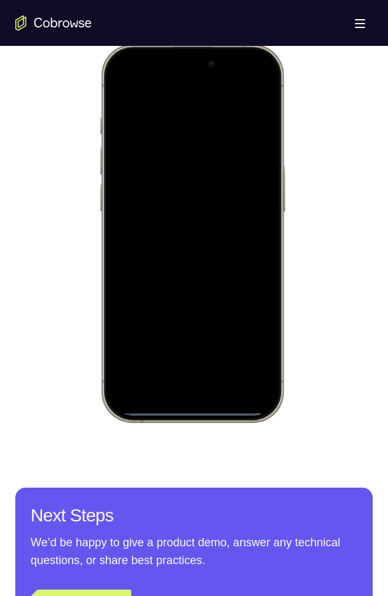
click at [223, 168] on div at bounding box center [192, 233] width 168 height 364
drag, startPoint x: 197, startPoint y: 84, endPoint x: 185, endPoint y: 216, distance: 132.4
click at [185, 216] on div at bounding box center [192, 233] width 168 height 364
click at [198, 131] on div at bounding box center [192, 233] width 168 height 364
drag, startPoint x: 184, startPoint y: 407, endPoint x: 214, endPoint y: 271, distance: 139.0
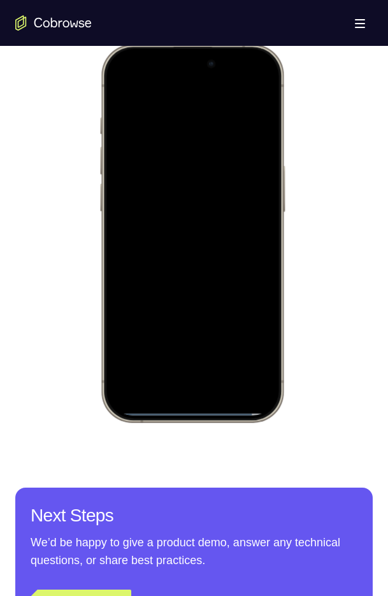
click at [214, 271] on div at bounding box center [192, 233] width 168 height 364
drag, startPoint x: 183, startPoint y: 408, endPoint x: 152, endPoint y: 156, distance: 253.7
click at [152, 156] on div at bounding box center [192, 233] width 168 height 364
drag, startPoint x: 171, startPoint y: 412, endPoint x: 212, endPoint y: 98, distance: 316.9
click at [212, 98] on div at bounding box center [192, 233] width 168 height 364
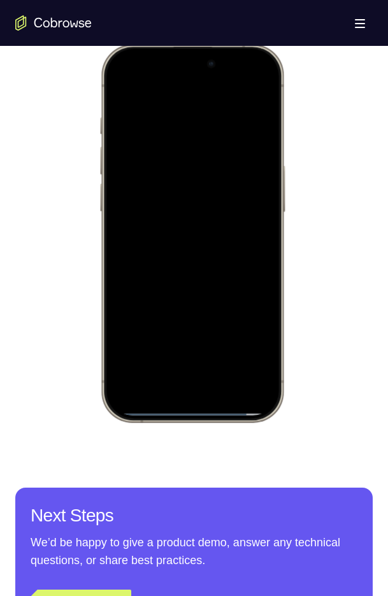
drag, startPoint x: 182, startPoint y: 414, endPoint x: 233, endPoint y: 226, distance: 195.5
click at [233, 226] on div at bounding box center [192, 233] width 168 height 364
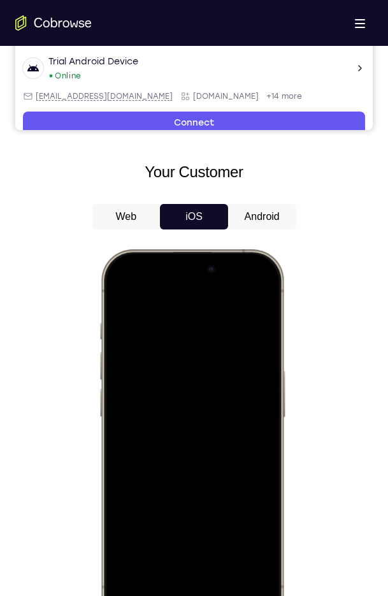
scroll to position [424, 0]
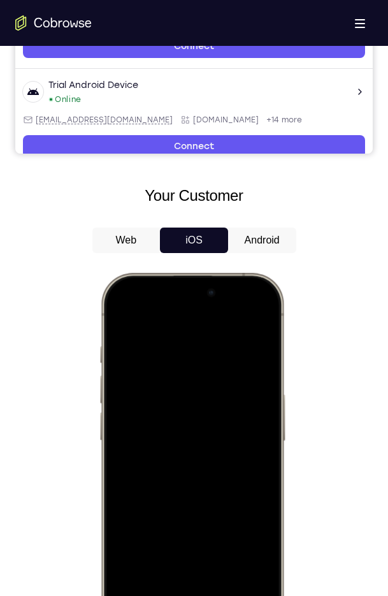
click at [251, 240] on button "Android" at bounding box center [262, 240] width 68 height 25
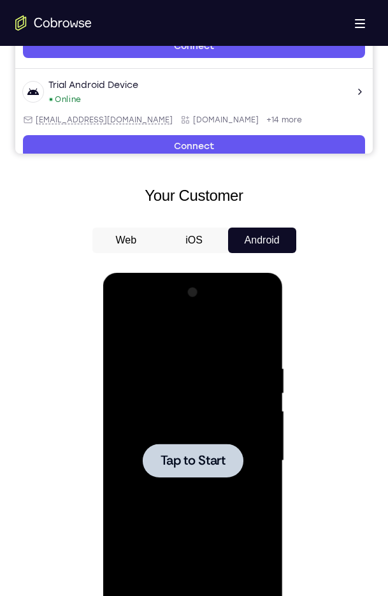
click at [190, 454] on span "Tap to Start" at bounding box center [193, 460] width 65 height 13
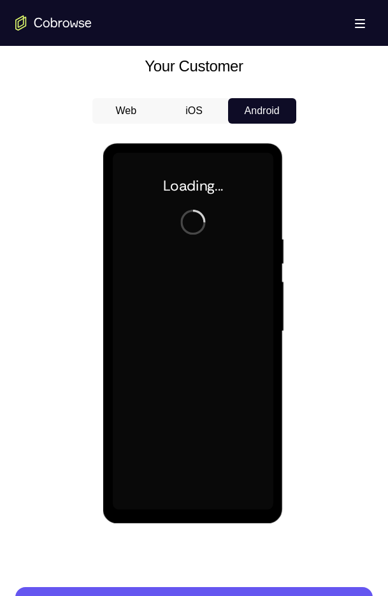
scroll to position [554, 0]
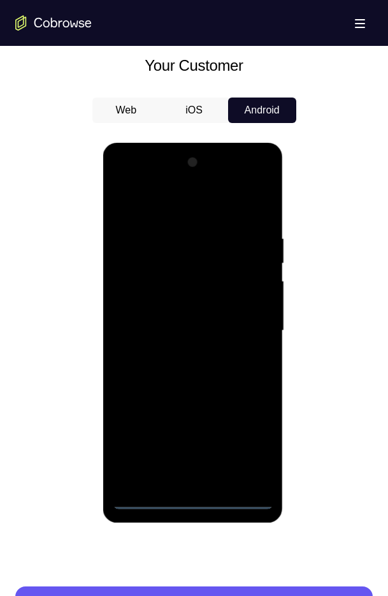
click at [199, 495] on div at bounding box center [193, 330] width 161 height 357
click at [194, 497] on div at bounding box center [193, 330] width 161 height 357
click at [249, 439] on div at bounding box center [193, 330] width 161 height 357
click at [140, 180] on div at bounding box center [193, 330] width 161 height 357
click at [247, 322] on div at bounding box center [193, 330] width 161 height 357
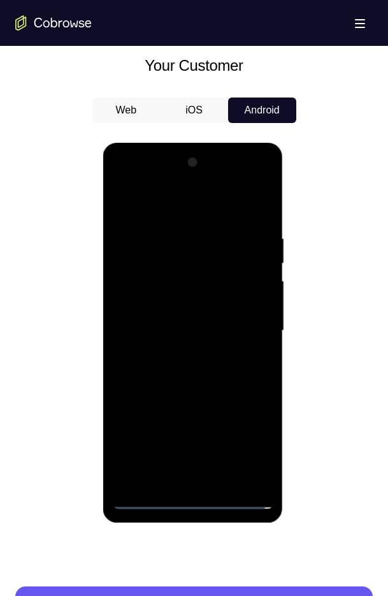
click at [180, 353] on div at bounding box center [193, 330] width 161 height 357
click at [198, 310] on div at bounding box center [193, 330] width 161 height 357
click at [189, 307] on div at bounding box center [193, 330] width 161 height 357
click at [178, 336] on div at bounding box center [193, 330] width 161 height 357
click at [184, 373] on div at bounding box center [193, 330] width 161 height 357
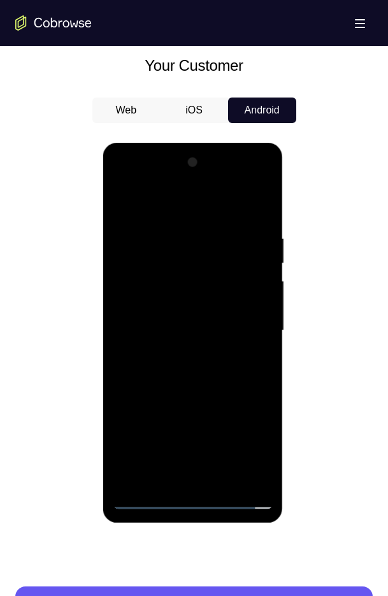
click at [184, 373] on div at bounding box center [193, 330] width 161 height 357
click at [221, 482] on div at bounding box center [193, 330] width 161 height 357
click at [205, 387] on div at bounding box center [193, 330] width 161 height 357
drag, startPoint x: 207, startPoint y: 336, endPoint x: 217, endPoint y: 225, distance: 111.3
click at [217, 225] on div at bounding box center [193, 330] width 161 height 357
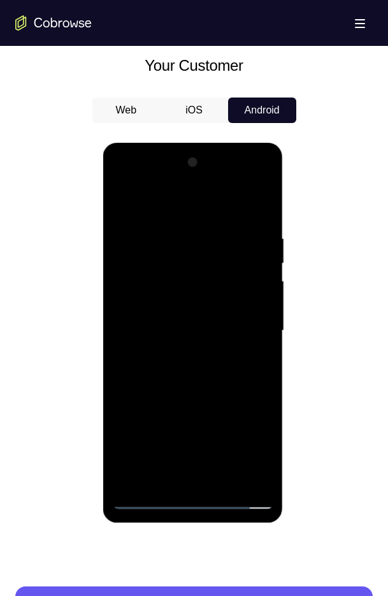
drag, startPoint x: 207, startPoint y: 397, endPoint x: 224, endPoint y: 240, distance: 157.8
click at [224, 240] on div at bounding box center [193, 330] width 161 height 357
click at [264, 326] on div at bounding box center [193, 330] width 161 height 357
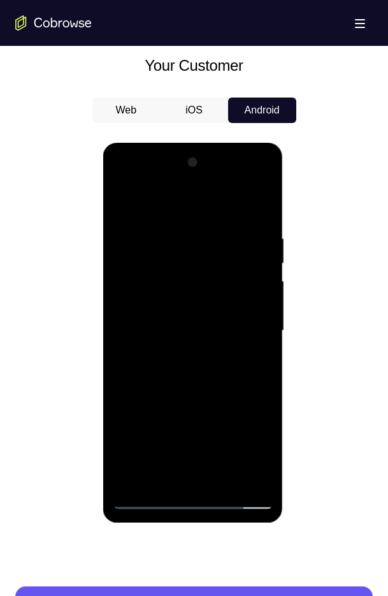
drag, startPoint x: 210, startPoint y: 361, endPoint x: 233, endPoint y: 252, distance: 111.4
click at [233, 252] on div at bounding box center [193, 330] width 161 height 357
drag, startPoint x: 212, startPoint y: 373, endPoint x: 229, endPoint y: 208, distance: 166.0
click at [229, 208] on div at bounding box center [193, 330] width 161 height 357
drag, startPoint x: 205, startPoint y: 340, endPoint x: 221, endPoint y: 245, distance: 95.6
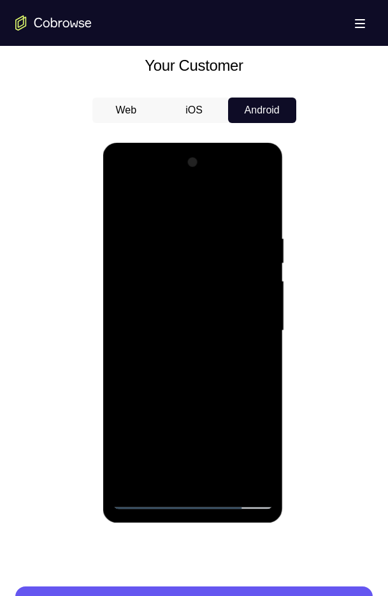
click at [221, 245] on div at bounding box center [193, 330] width 161 height 357
drag, startPoint x: 187, startPoint y: 435, endPoint x: 196, endPoint y: 290, distance: 145.6
click at [196, 290] on div at bounding box center [193, 330] width 161 height 357
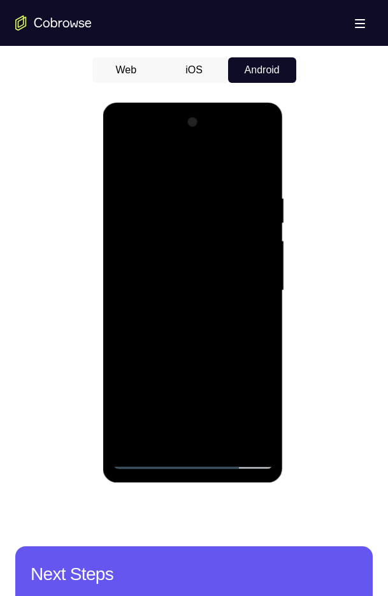
scroll to position [597, 0]
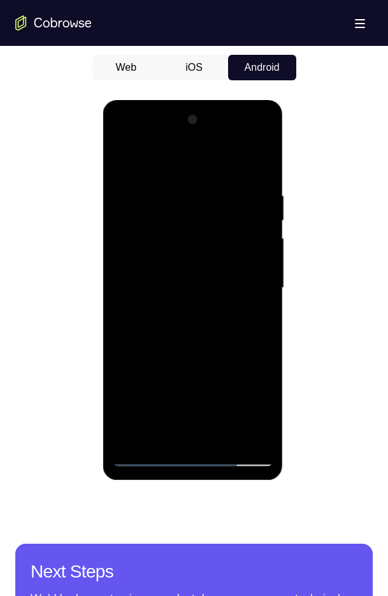
drag, startPoint x: 168, startPoint y: 360, endPoint x: 178, endPoint y: 229, distance: 130.4
click at [178, 229] on div at bounding box center [193, 288] width 161 height 357
drag, startPoint x: 196, startPoint y: 358, endPoint x: 217, endPoint y: 233, distance: 126.1
click at [217, 233] on div at bounding box center [193, 288] width 161 height 357
drag, startPoint x: 207, startPoint y: 377, endPoint x: 208, endPoint y: 249, distance: 127.5
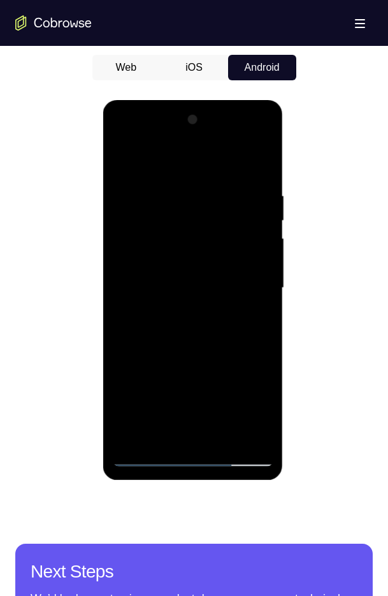
click at [208, 249] on div at bounding box center [193, 288] width 161 height 357
drag, startPoint x: 206, startPoint y: 377, endPoint x: 210, endPoint y: 240, distance: 136.5
click at [210, 240] on div at bounding box center [193, 288] width 161 height 357
drag, startPoint x: 200, startPoint y: 348, endPoint x: 183, endPoint y: 221, distance: 128.6
click at [183, 221] on div at bounding box center [193, 288] width 161 height 357
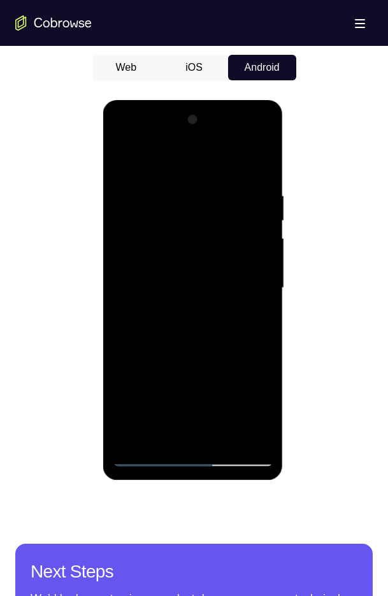
drag, startPoint x: 210, startPoint y: 244, endPoint x: 226, endPoint y: 379, distance: 135.4
click at [226, 379] on div at bounding box center [193, 288] width 161 height 357
drag, startPoint x: 229, startPoint y: 208, endPoint x: 214, endPoint y: 410, distance: 202.0
click at [214, 410] on div at bounding box center [193, 288] width 161 height 357
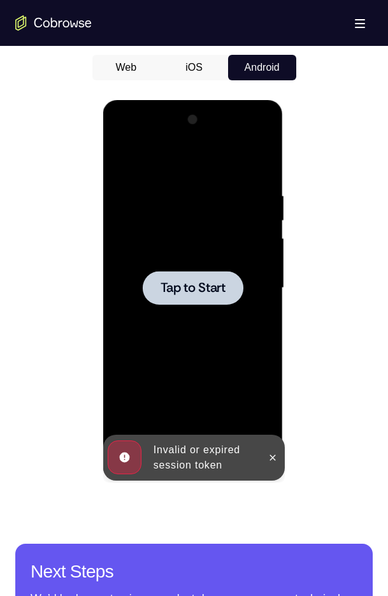
click at [217, 282] on span "Tap to Start" at bounding box center [193, 288] width 65 height 13
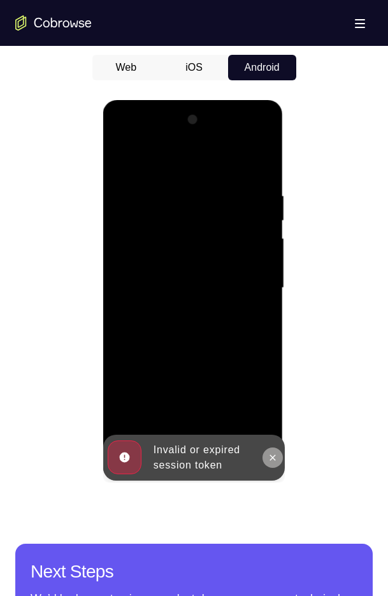
click at [266, 457] on button at bounding box center [273, 457] width 20 height 20
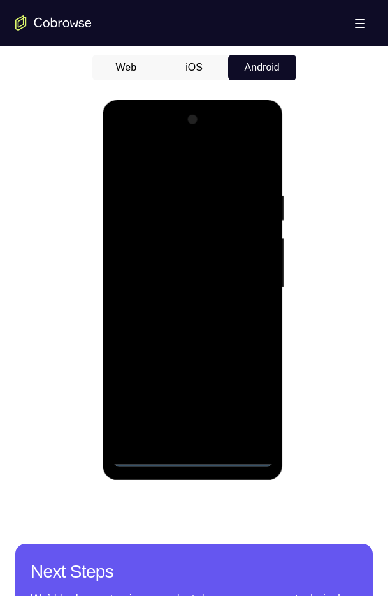
click at [197, 456] on div at bounding box center [193, 288] width 161 height 357
click at [254, 412] on div at bounding box center [193, 288] width 161 height 357
click at [139, 138] on div at bounding box center [193, 288] width 161 height 357
click at [249, 286] on div at bounding box center [193, 288] width 161 height 357
click at [242, 140] on div at bounding box center [193, 288] width 161 height 357
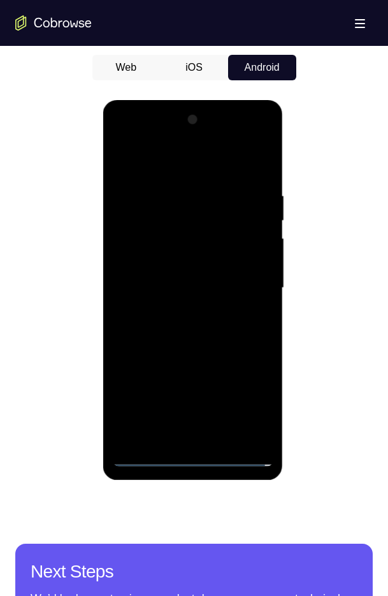
click at [195, 185] on div at bounding box center [193, 288] width 161 height 357
click at [175, 308] on div at bounding box center [193, 288] width 161 height 357
click at [182, 279] on div at bounding box center [193, 288] width 161 height 357
click at [172, 260] on div at bounding box center [193, 288] width 161 height 357
click at [254, 100] on div at bounding box center [193, 100] width 180 height 0
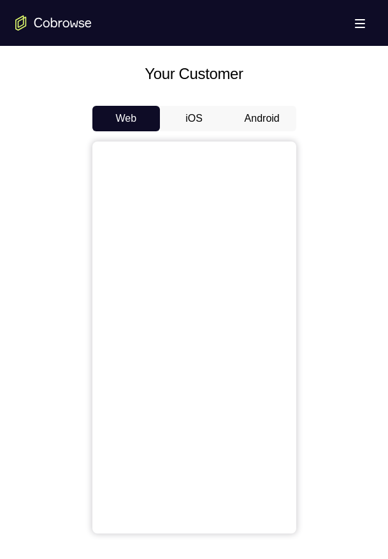
scroll to position [546, 0]
click at [258, 126] on button "Android" at bounding box center [262, 117] width 68 height 25
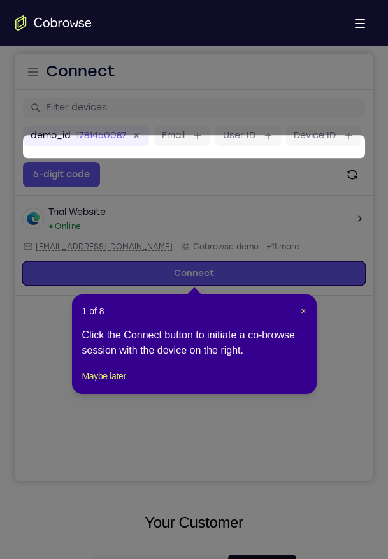
scroll to position [90, 0]
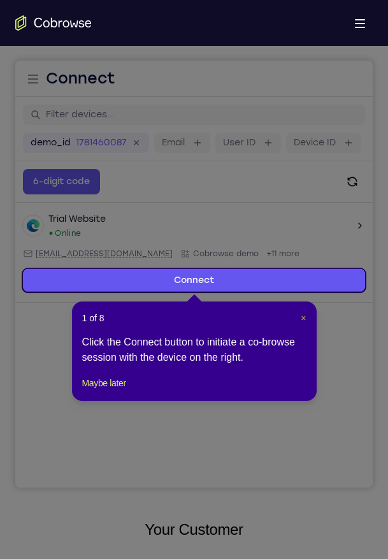
click at [301, 323] on button "×" at bounding box center [303, 318] width 5 height 13
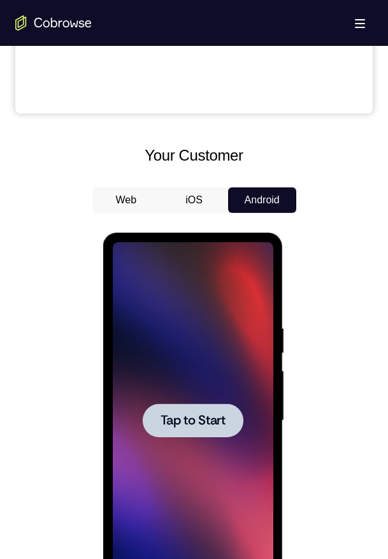
click at [215, 404] on div at bounding box center [193, 421] width 101 height 34
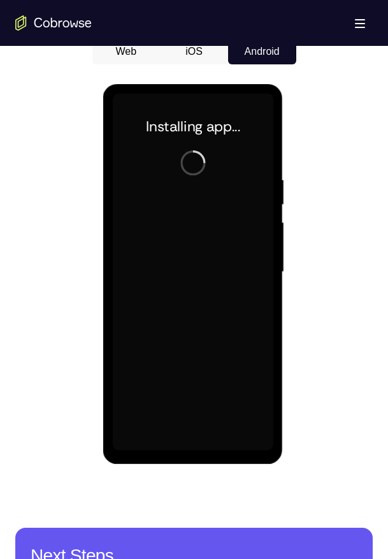
scroll to position [593, 0]
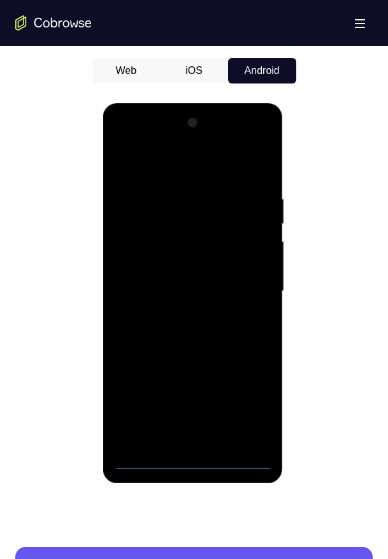
click at [188, 456] on div at bounding box center [193, 291] width 161 height 357
click at [251, 409] on div at bounding box center [193, 291] width 161 height 357
click at [133, 145] on div at bounding box center [193, 291] width 161 height 357
click at [247, 291] on div at bounding box center [193, 291] width 161 height 357
click at [184, 315] on div at bounding box center [193, 291] width 161 height 357
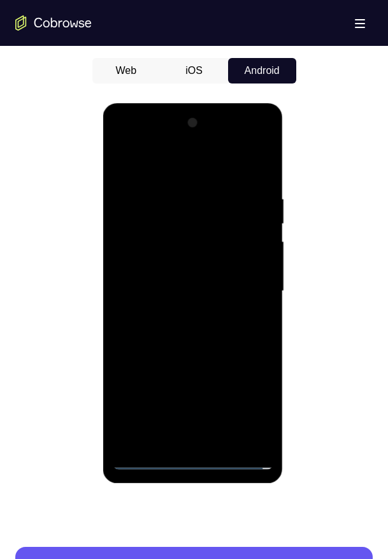
click at [173, 284] on div at bounding box center [193, 291] width 161 height 357
click at [168, 270] on div at bounding box center [193, 291] width 161 height 357
click at [169, 288] on div at bounding box center [193, 291] width 161 height 357
click at [202, 339] on div at bounding box center [193, 291] width 161 height 357
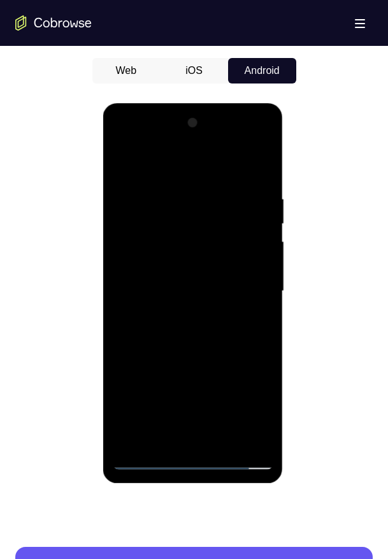
click at [168, 199] on div at bounding box center [193, 291] width 161 height 357
drag, startPoint x: 179, startPoint y: 167, endPoint x: 184, endPoint y: 101, distance: 66.4
click at [184, 103] on html "Online web based iOS Simulators and Android Emulators. Run iPhone, iPad, Mobile…" at bounding box center [194, 294] width 182 height 382
click at [147, 462] on div at bounding box center [193, 291] width 161 height 357
click at [226, 441] on div at bounding box center [193, 291] width 161 height 357
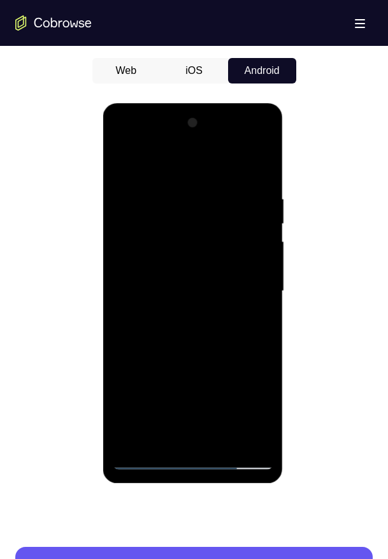
click at [197, 360] on div at bounding box center [193, 291] width 161 height 357
click at [185, 289] on div at bounding box center [193, 291] width 161 height 357
click at [168, 441] on div at bounding box center [193, 291] width 161 height 357
click at [160, 404] on div at bounding box center [193, 291] width 161 height 357
click at [261, 413] on div at bounding box center [193, 291] width 161 height 357
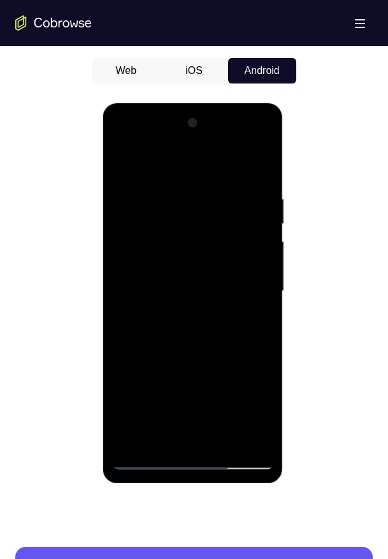
click at [161, 296] on div at bounding box center [193, 291] width 161 height 357
click at [191, 411] on div at bounding box center [193, 291] width 161 height 357
click at [157, 393] on div at bounding box center [193, 291] width 161 height 357
click at [120, 166] on div at bounding box center [193, 291] width 161 height 357
click at [149, 457] on div at bounding box center [193, 291] width 161 height 357
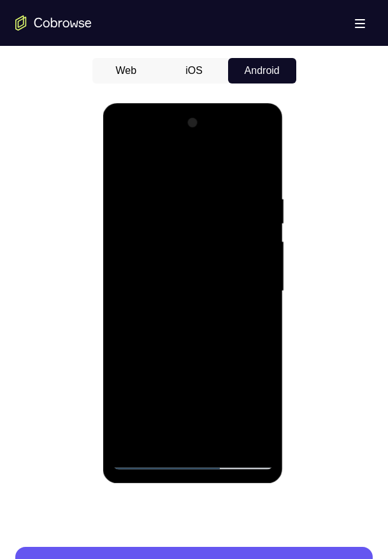
click at [120, 164] on div at bounding box center [193, 291] width 161 height 357
click at [127, 159] on div at bounding box center [193, 291] width 161 height 357
click at [251, 441] on div at bounding box center [193, 291] width 161 height 357
click at [125, 298] on div at bounding box center [193, 291] width 161 height 357
click at [260, 128] on div at bounding box center [193, 291] width 161 height 357
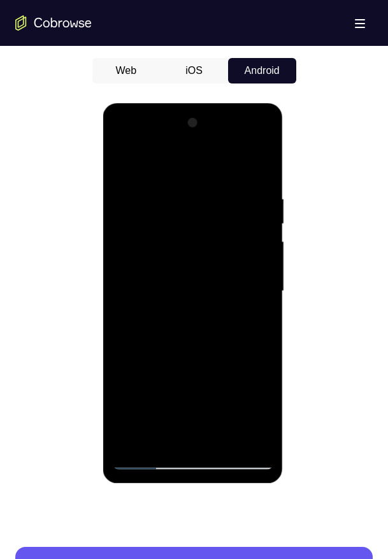
click at [226, 444] on div at bounding box center [193, 291] width 161 height 357
click at [149, 467] on div at bounding box center [193, 291] width 161 height 357
click at [221, 438] on div at bounding box center [193, 291] width 161 height 357
click at [144, 458] on div at bounding box center [193, 291] width 161 height 357
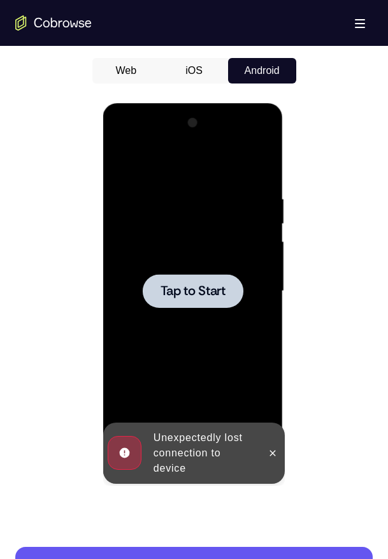
click at [165, 294] on span "Tap to Start" at bounding box center [193, 291] width 65 height 13
